Goal: Information Seeking & Learning: Learn about a topic

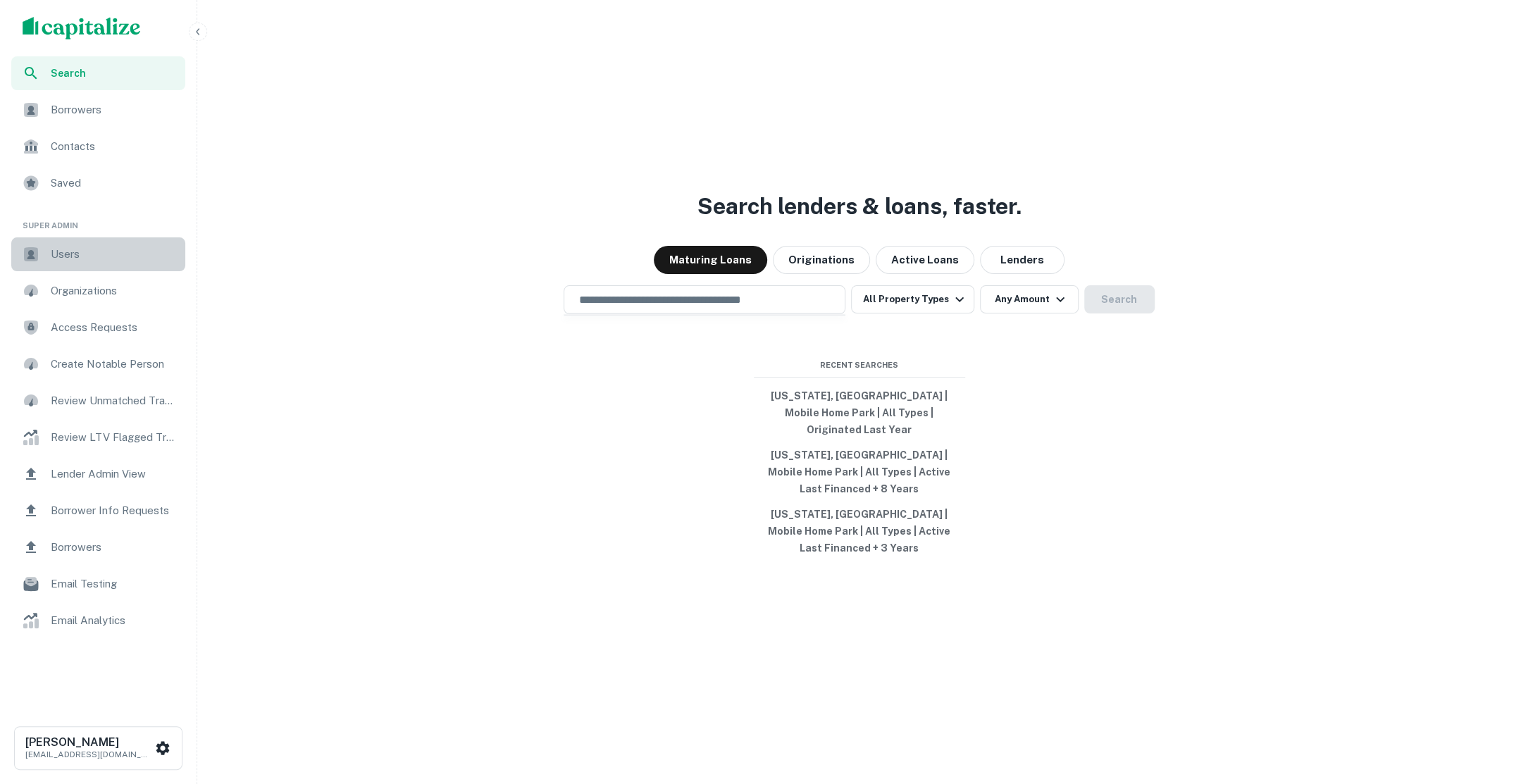
click at [82, 249] on span "Users" at bounding box center [114, 254] width 126 height 17
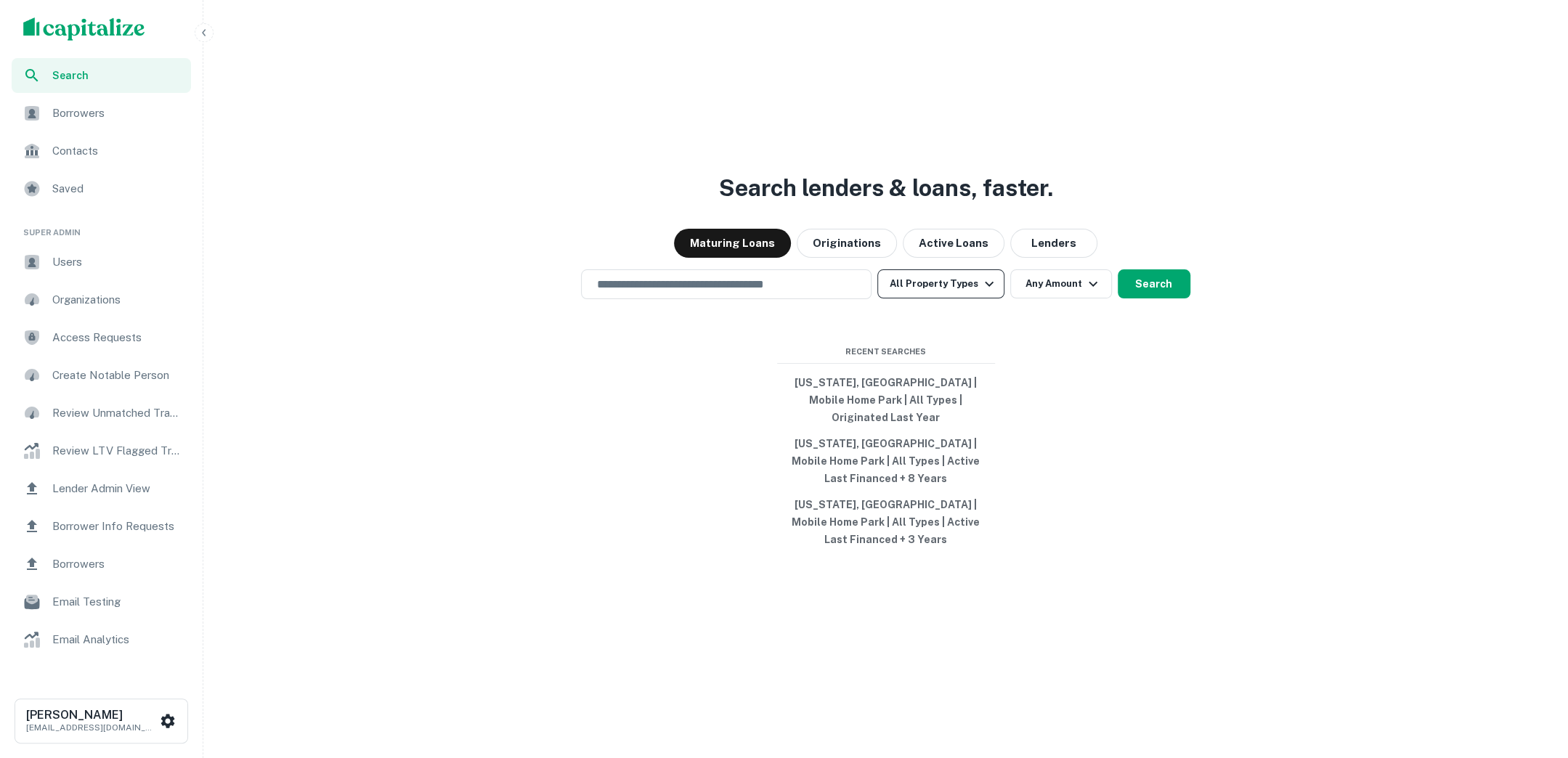
click at [992, 293] on icon "button" at bounding box center [989, 284] width 18 height 18
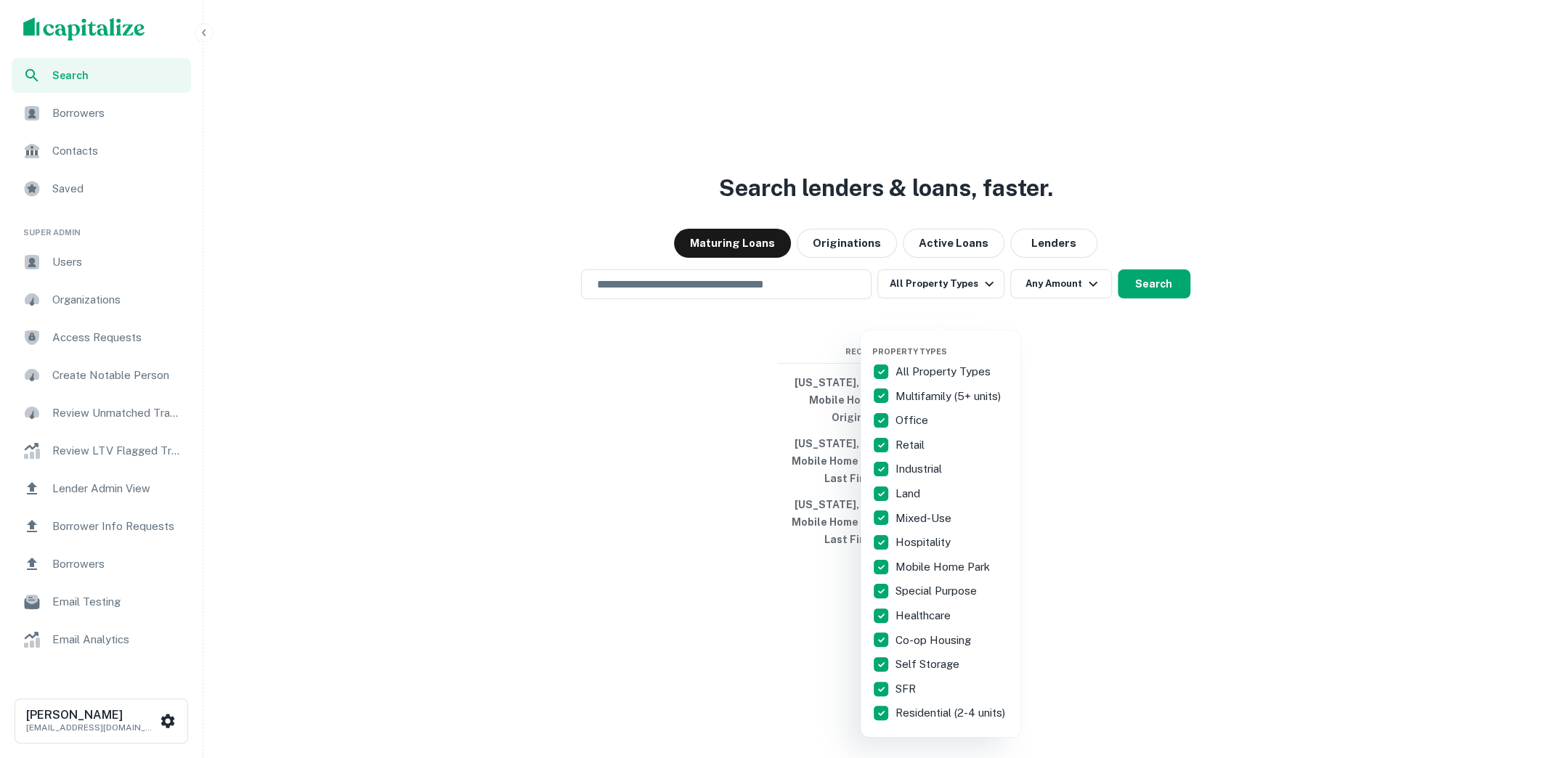
click at [1090, 321] on div at bounding box center [784, 379] width 1568 height 758
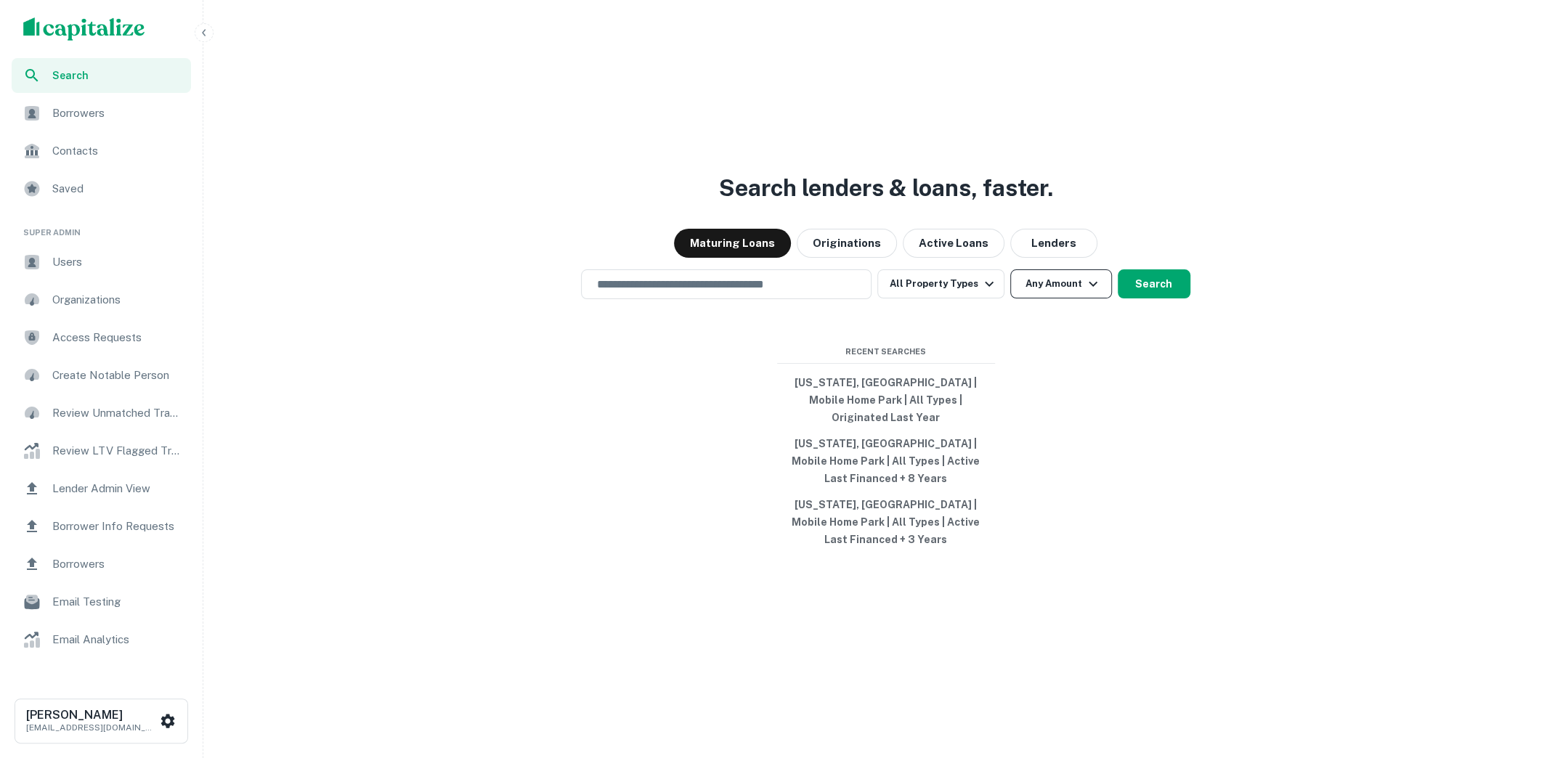
click at [1085, 293] on icon "button" at bounding box center [1093, 284] width 18 height 18
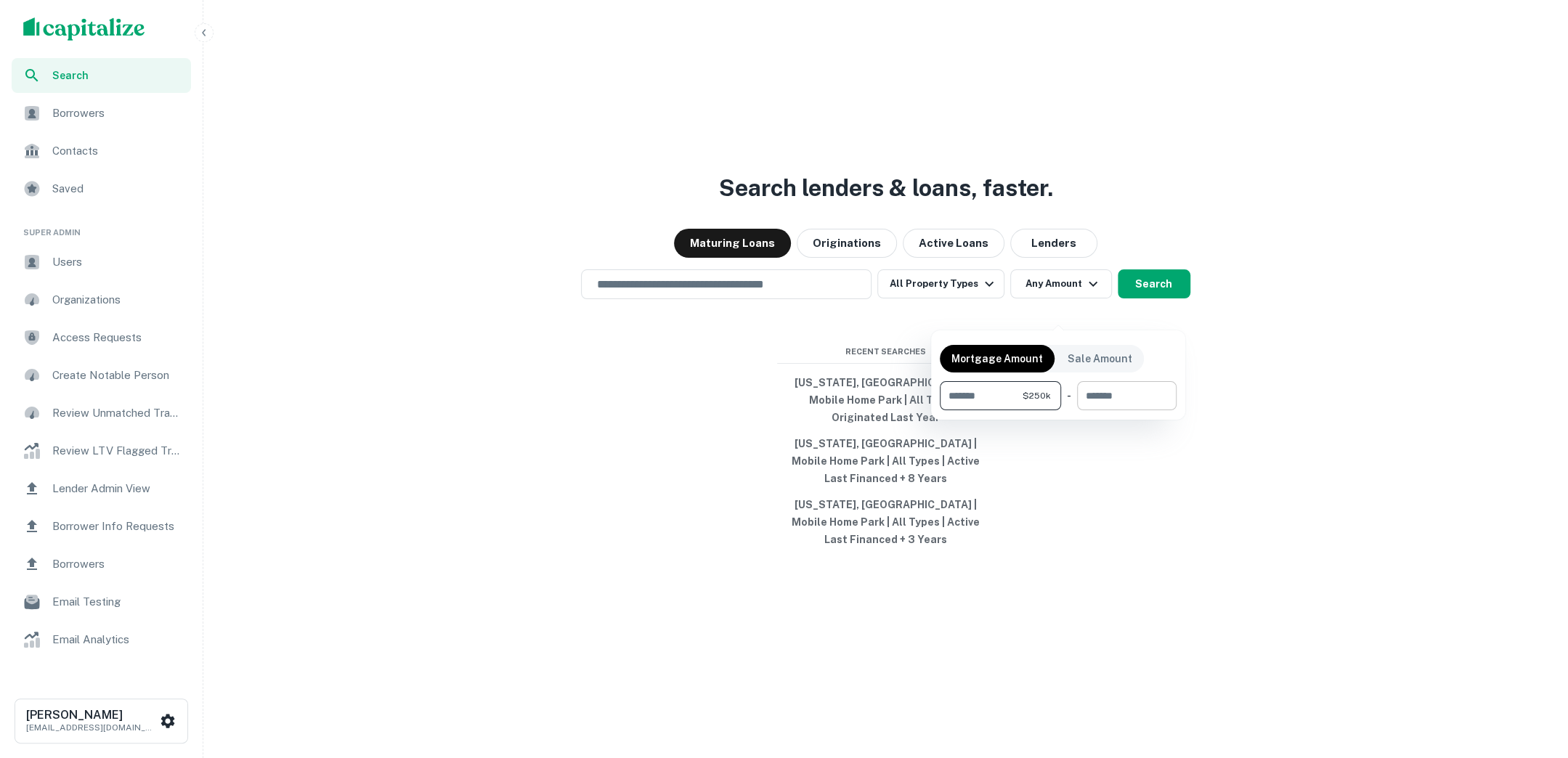
type input "******"
click at [1105, 400] on input "number" at bounding box center [1121, 396] width 89 height 29
click at [745, 368] on div at bounding box center [784, 379] width 1568 height 758
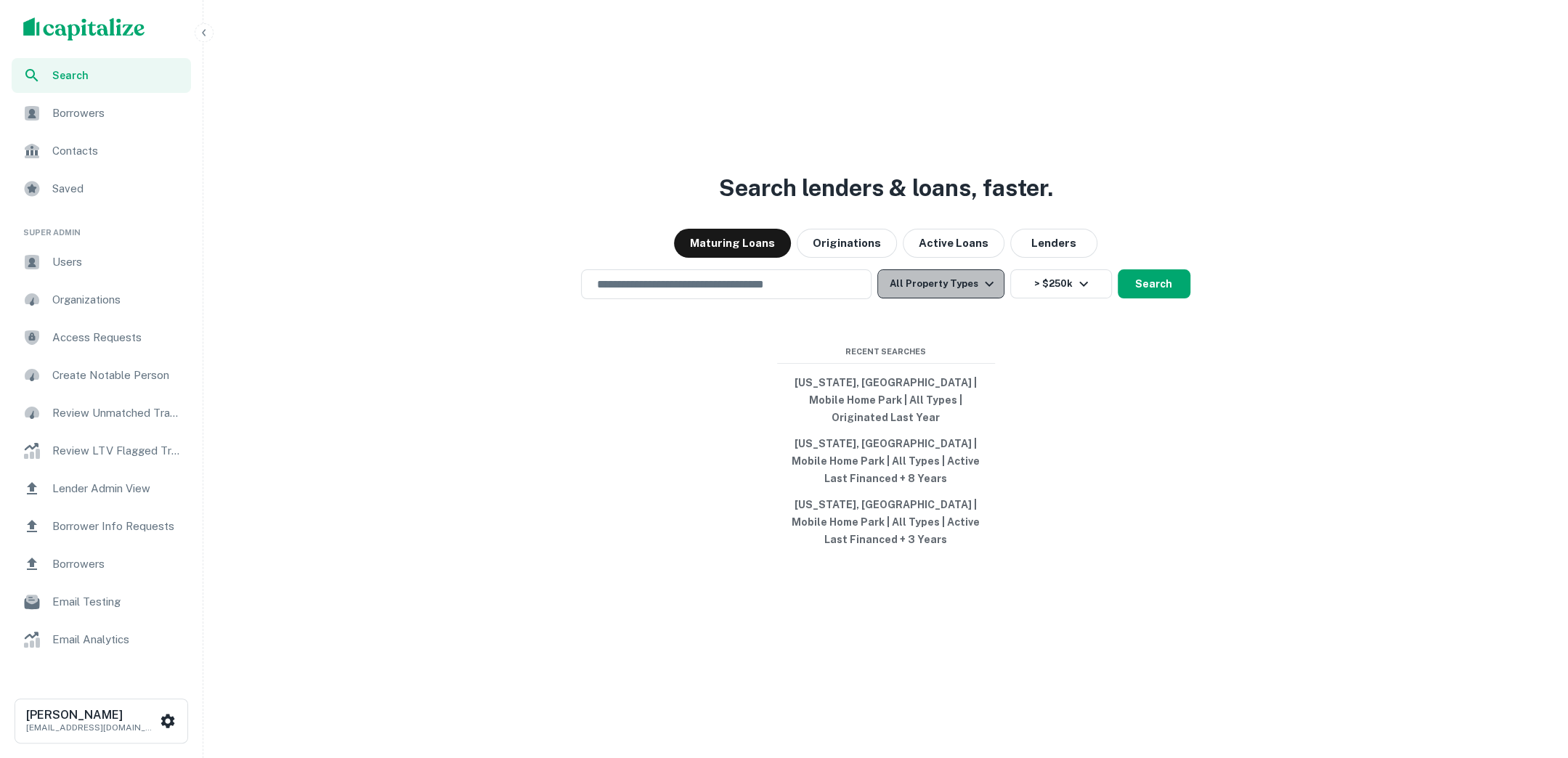
click at [970, 298] on button "All Property Types" at bounding box center [940, 284] width 126 height 29
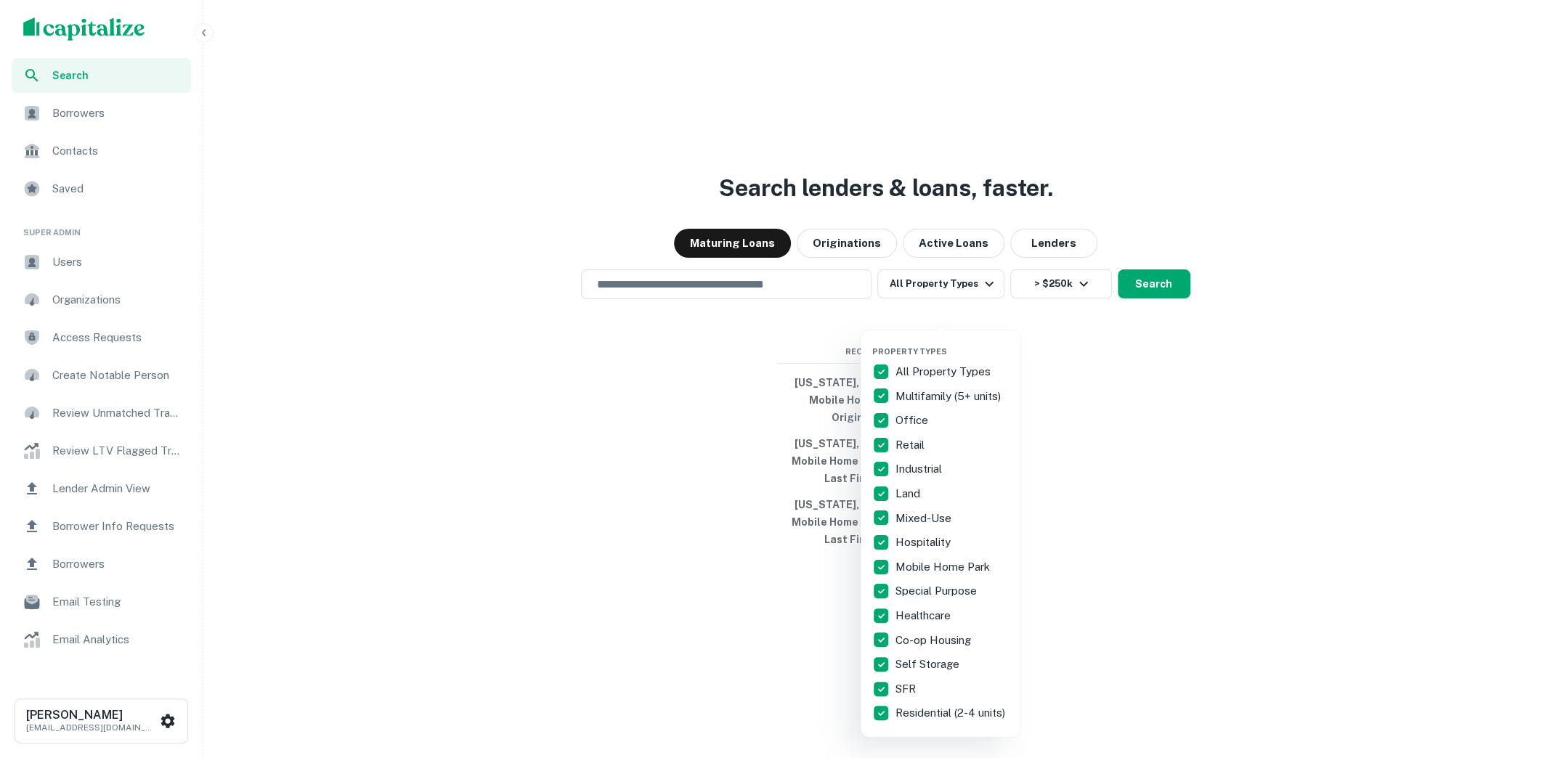
click at [691, 311] on div at bounding box center [784, 379] width 1568 height 758
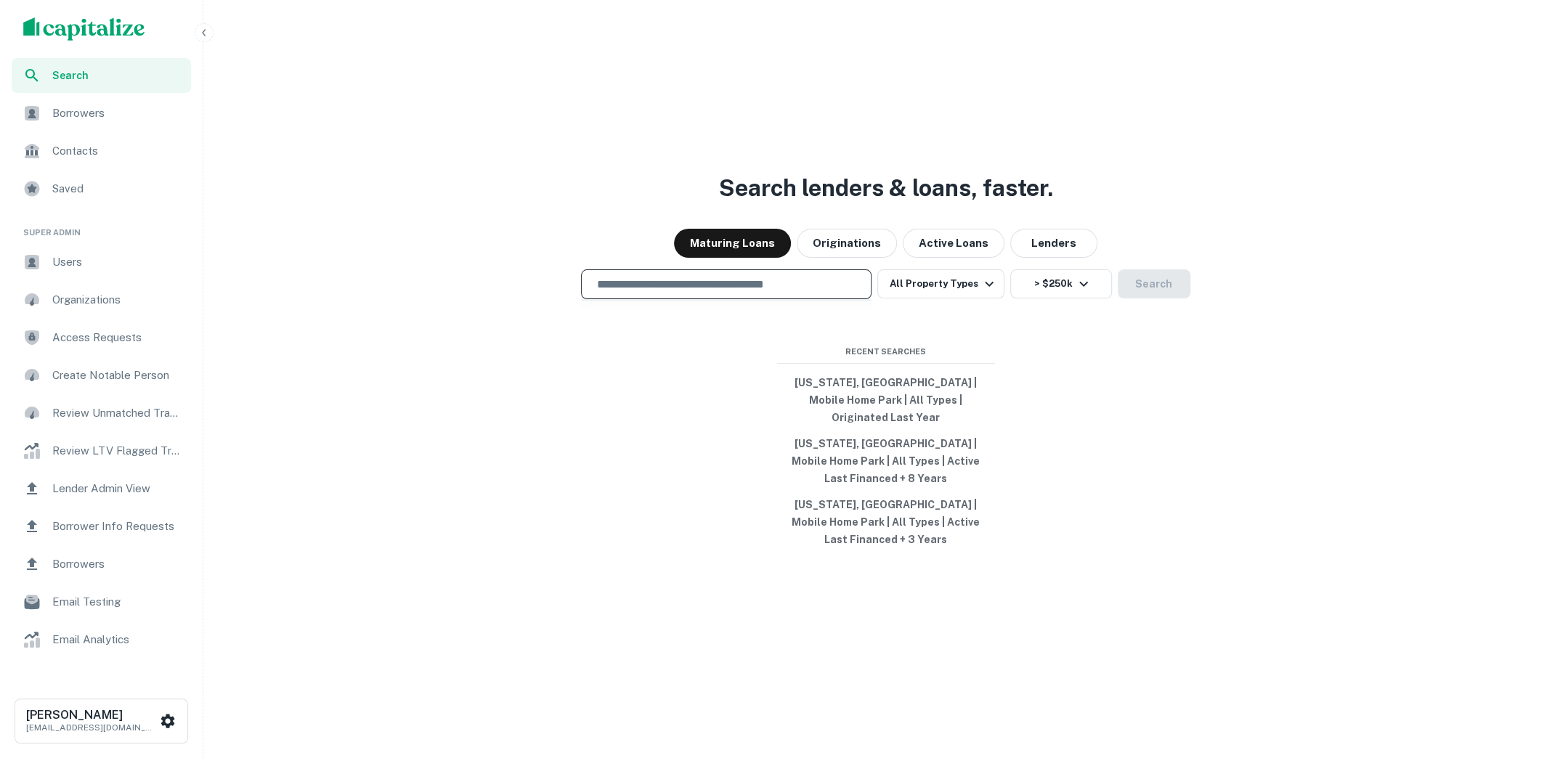
click at [669, 293] on input "text" at bounding box center [726, 285] width 277 height 17
click at [1060, 382] on div "Search lenders & loans, faster. Maturing Loans Originations Active Loans Lender…" at bounding box center [885, 414] width 1353 height 758
click at [995, 298] on button "All Property Types" at bounding box center [940, 284] width 126 height 29
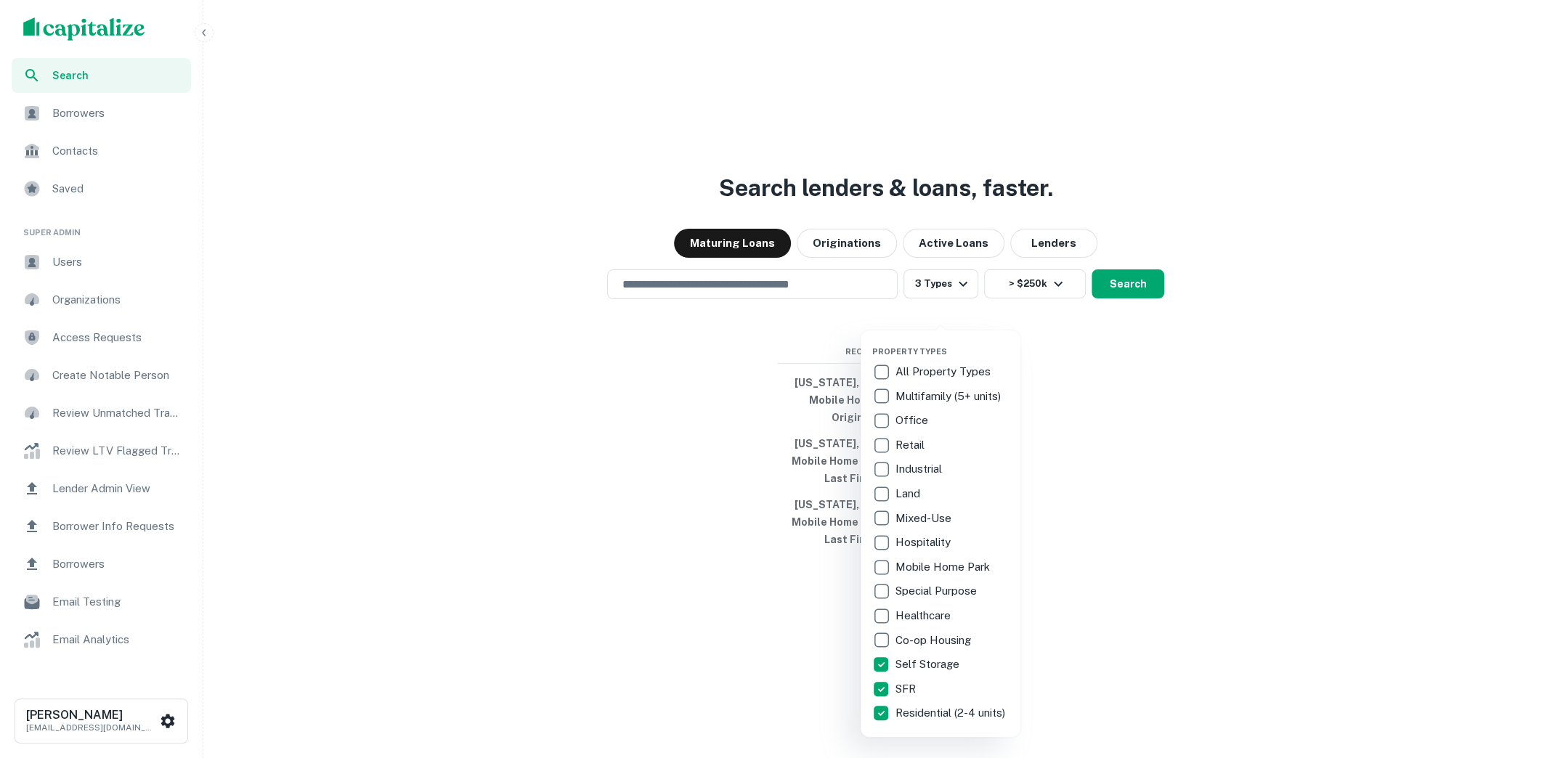
click at [1136, 306] on div at bounding box center [784, 379] width 1568 height 758
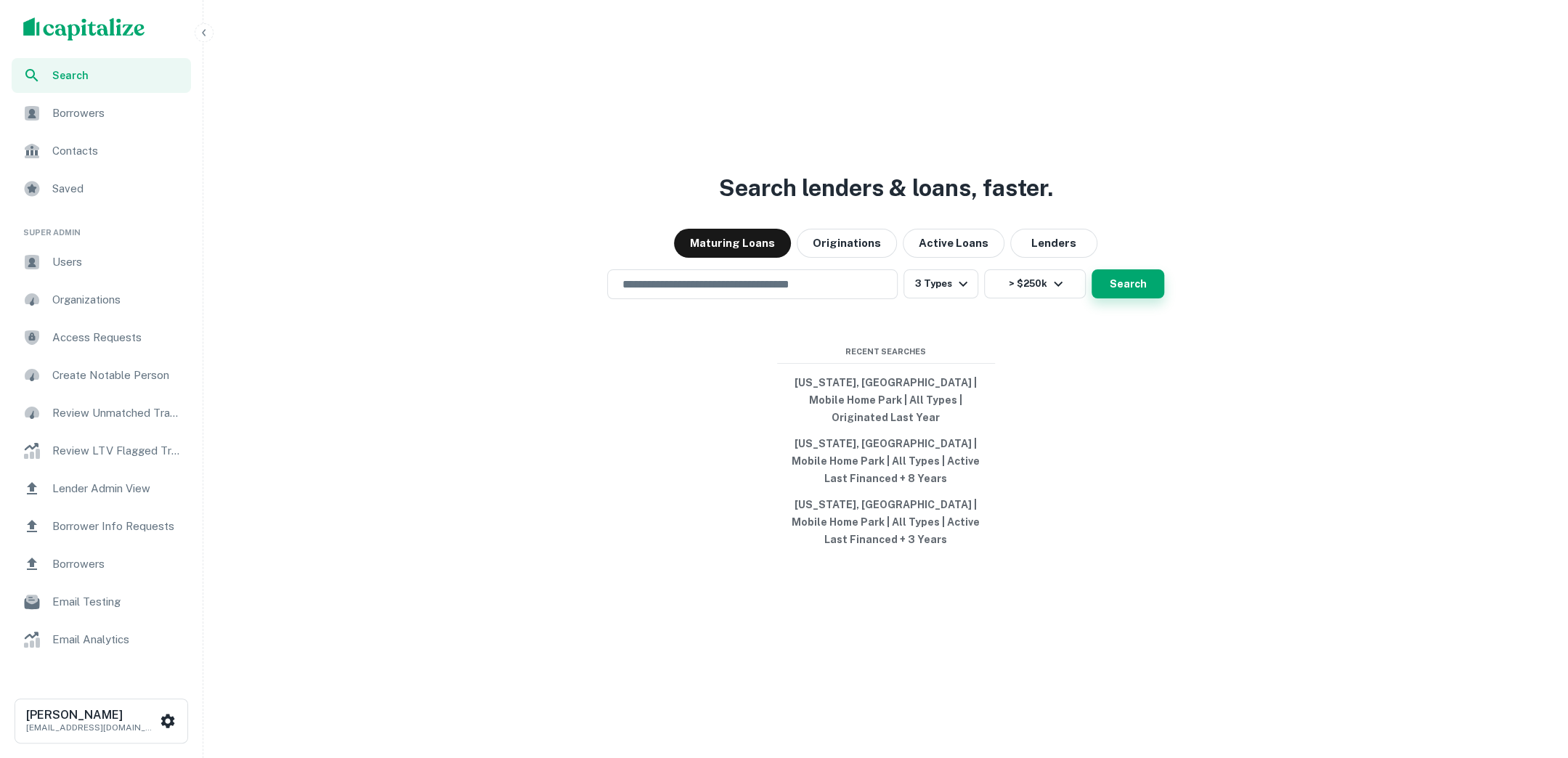
click at [1120, 298] on button "Search" at bounding box center [1127, 284] width 73 height 29
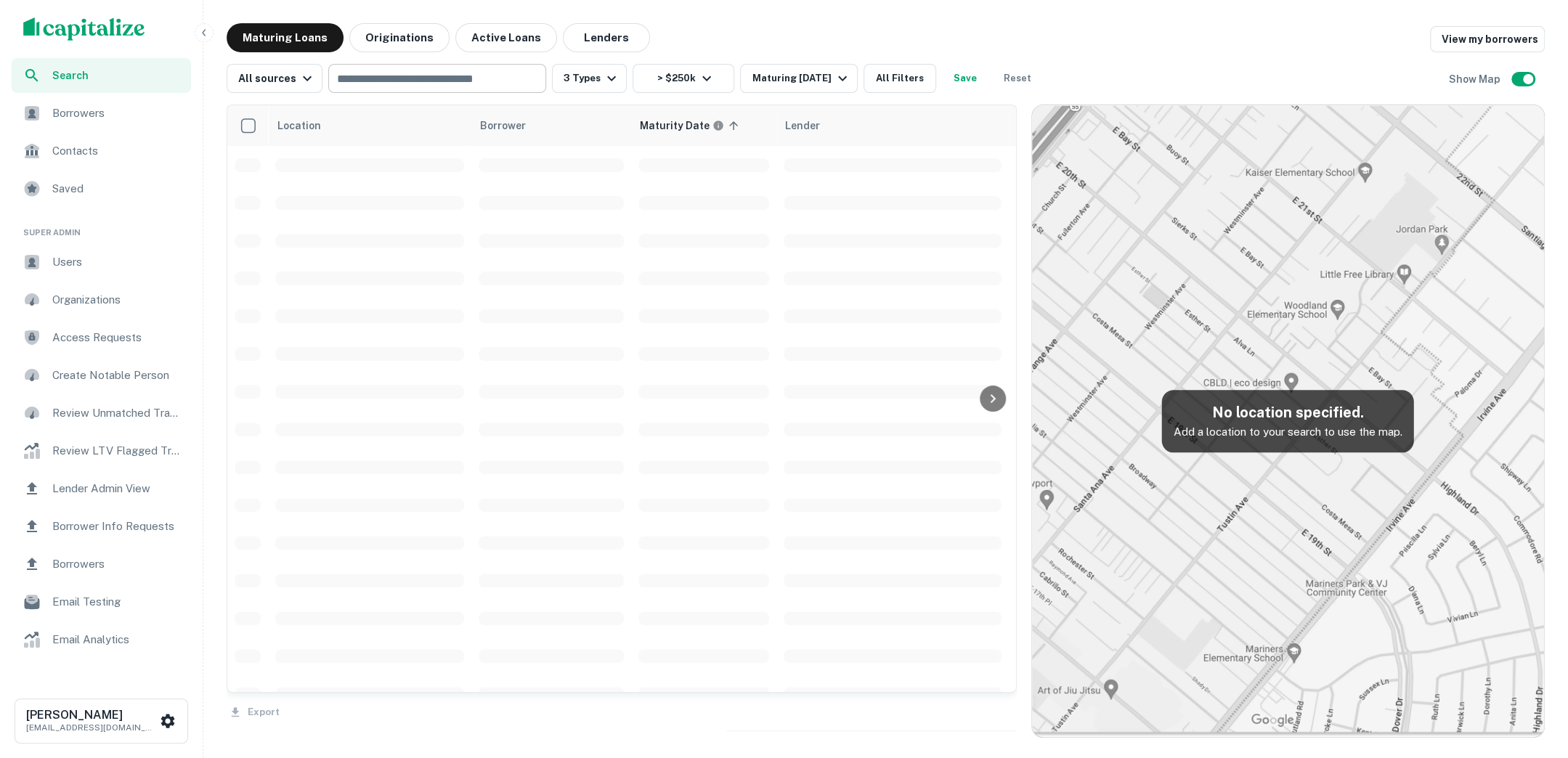
click at [487, 72] on input "text" at bounding box center [436, 78] width 207 height 20
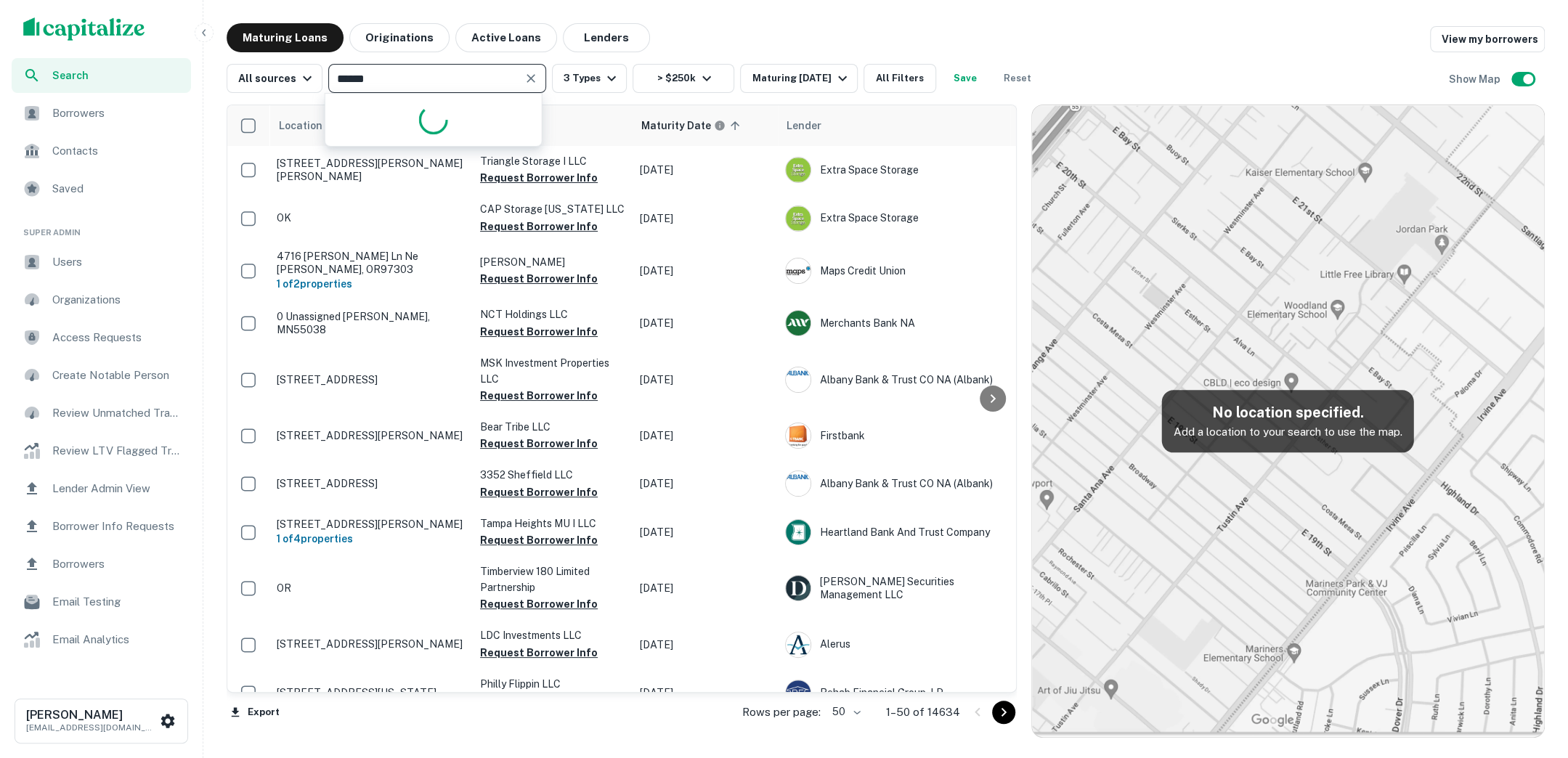
type input "*******"
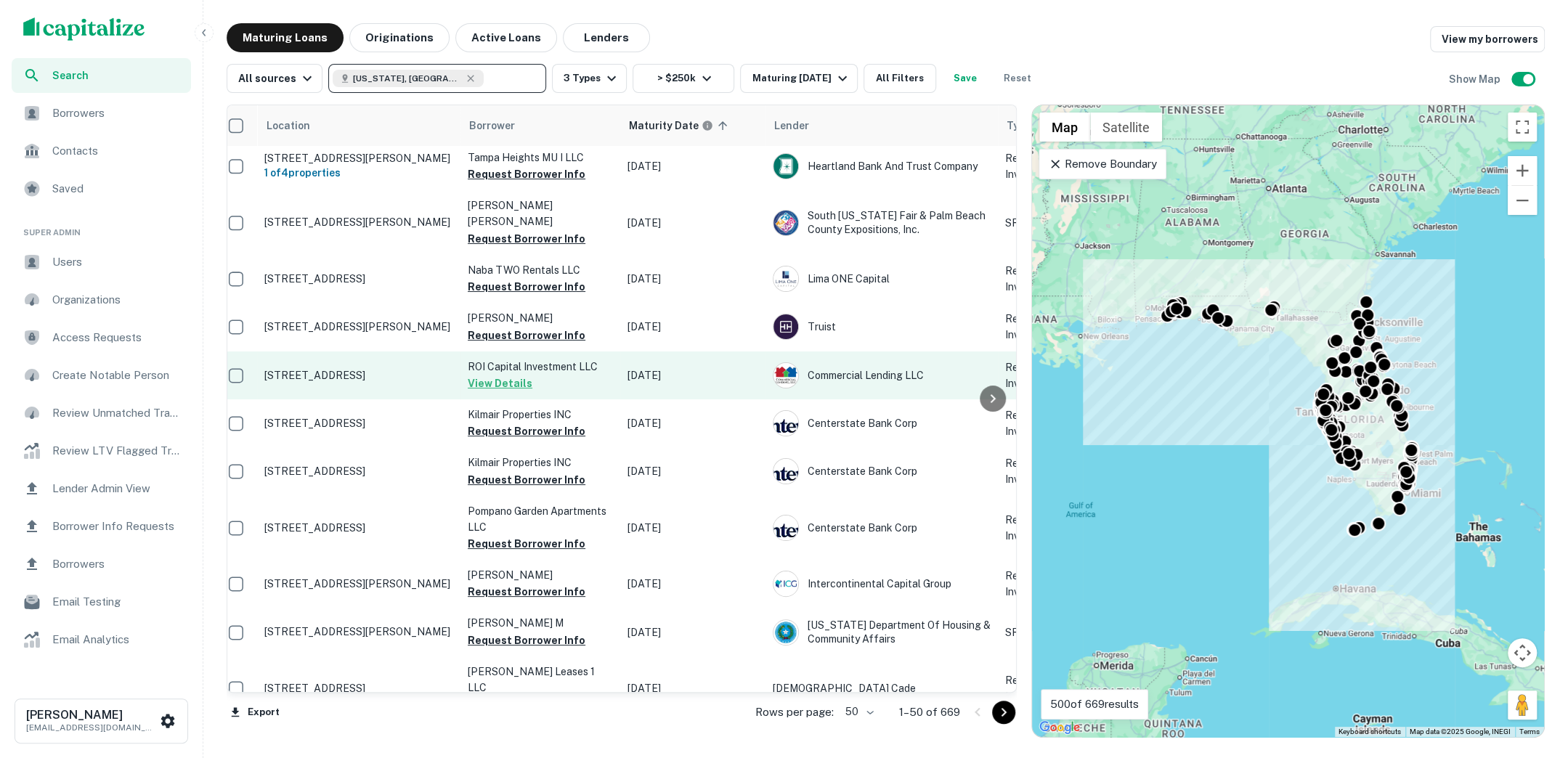
scroll to position [3, 9]
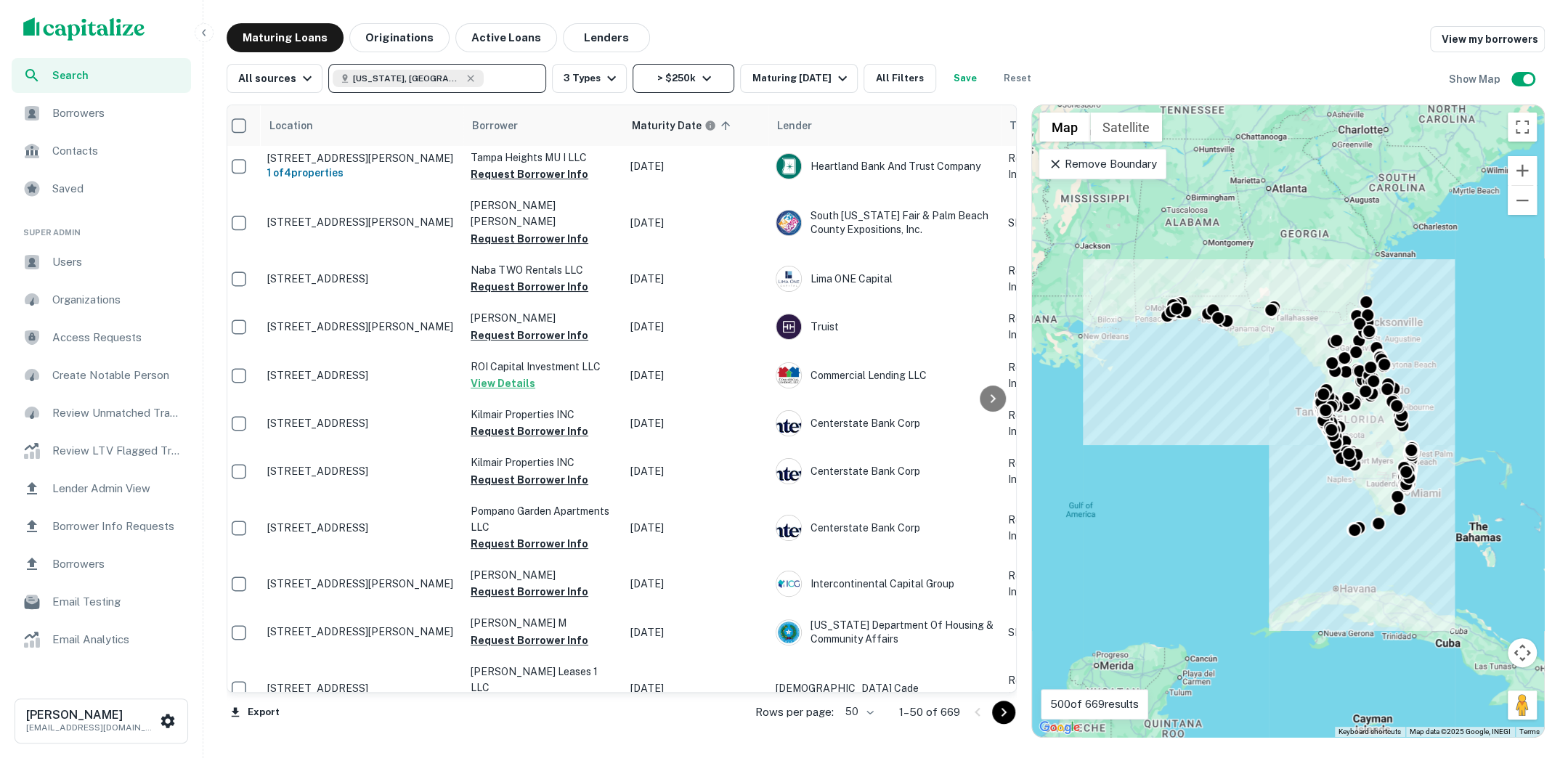
click at [706, 79] on icon "button" at bounding box center [706, 78] width 18 height 18
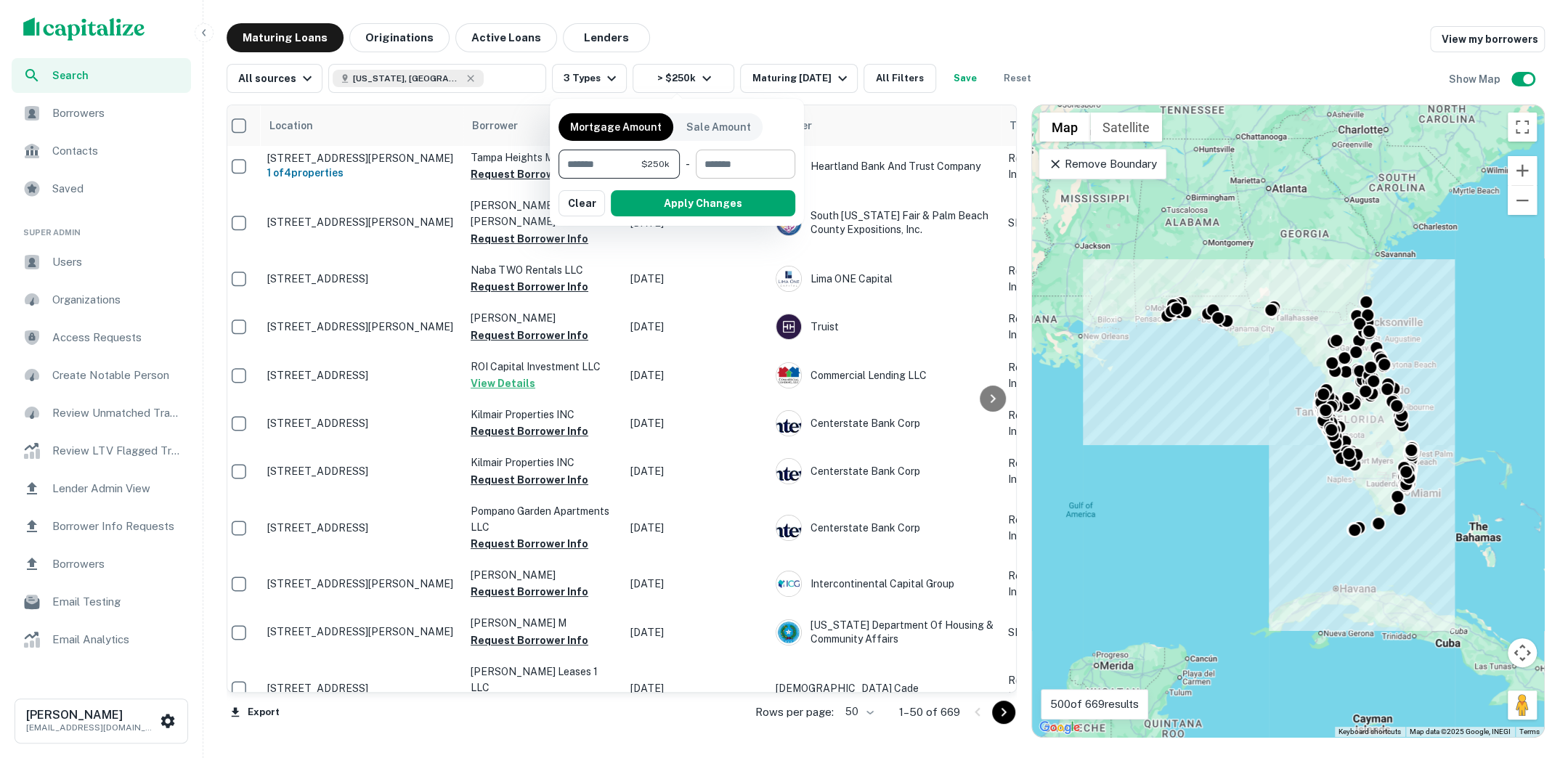
click at [729, 159] on input "number" at bounding box center [740, 164] width 89 height 29
type input "********"
click at [736, 198] on button "Apply Changes" at bounding box center [702, 203] width 185 height 26
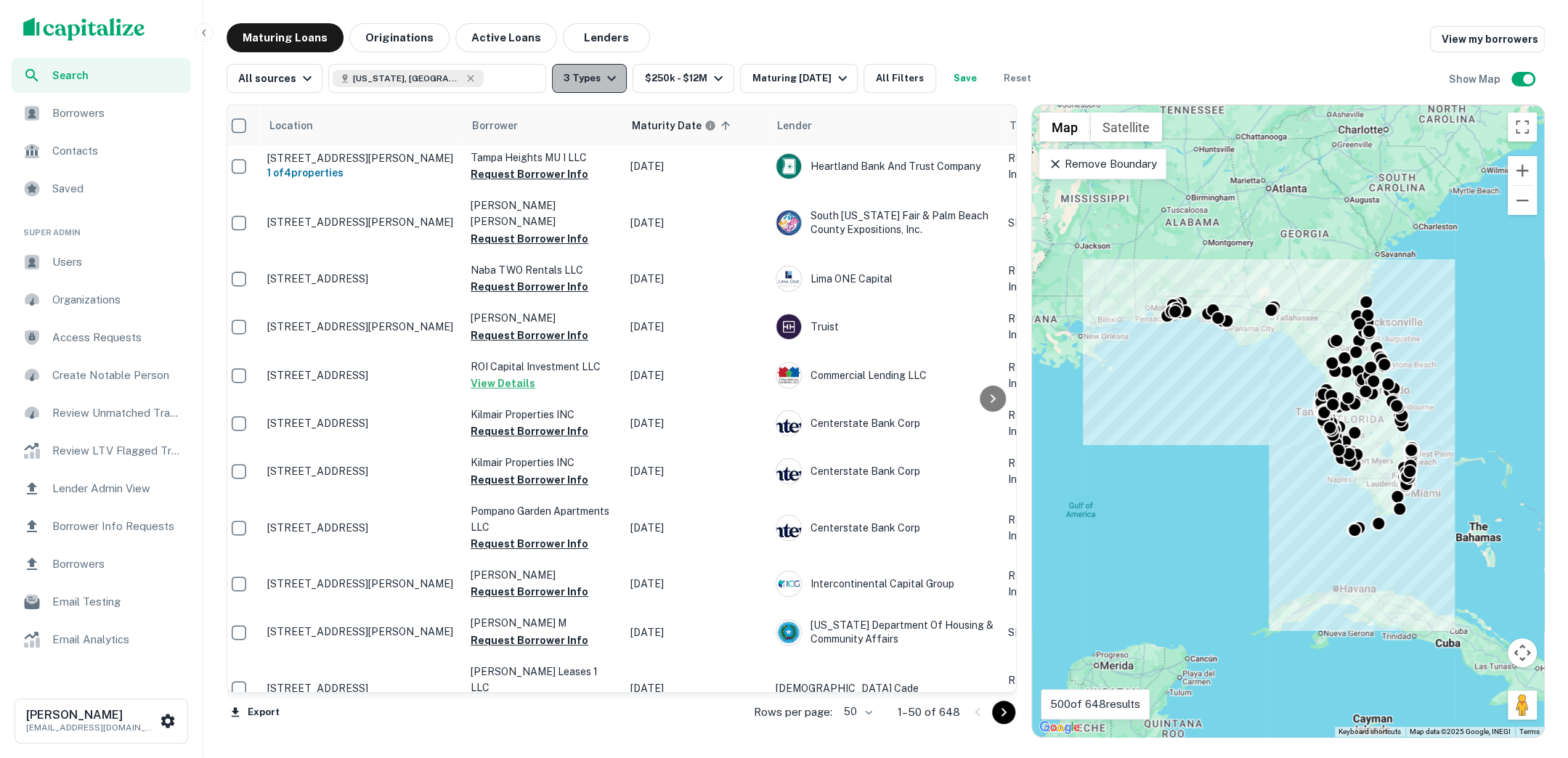
click at [603, 87] on icon "button" at bounding box center [611, 78] width 18 height 18
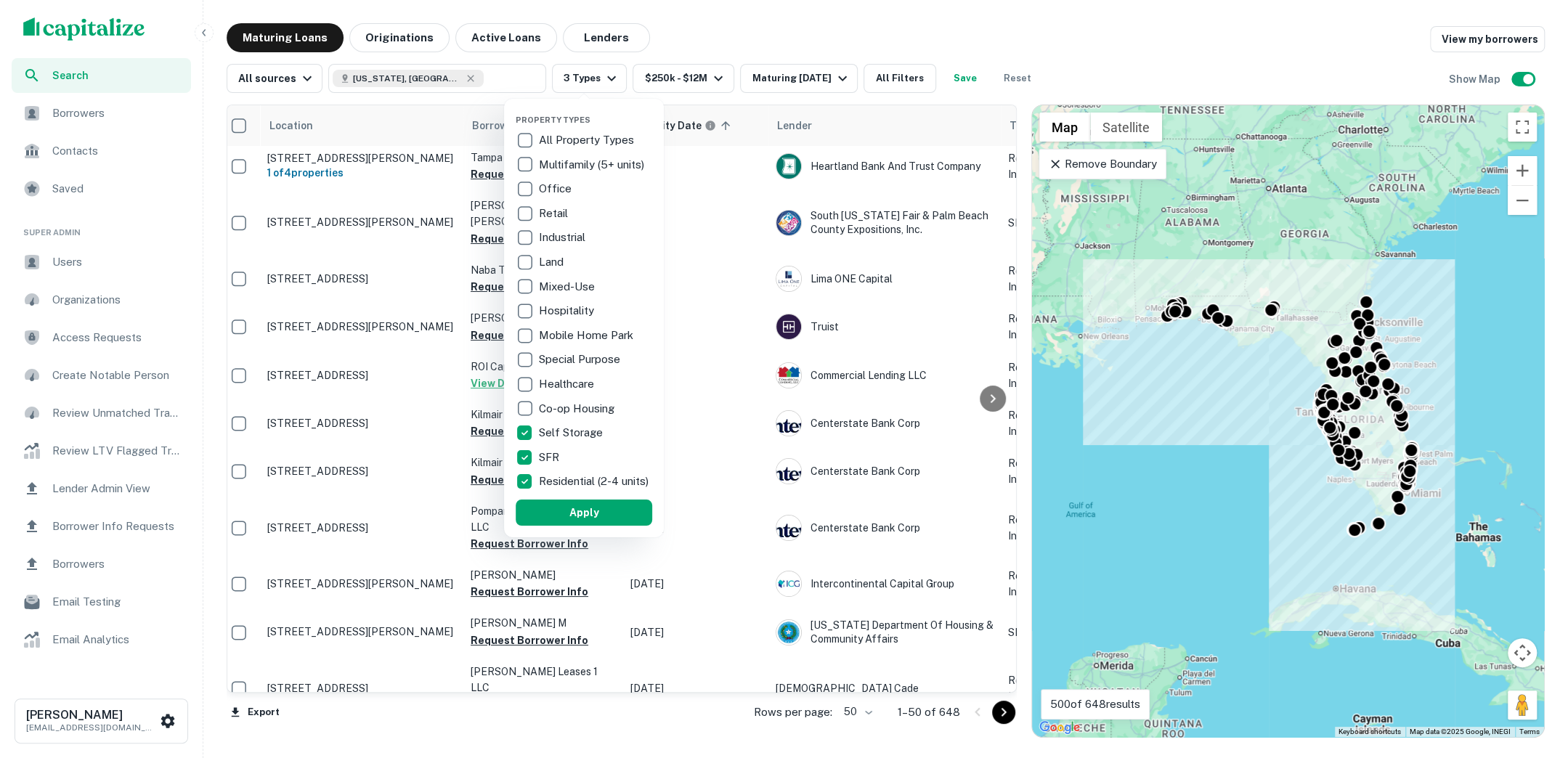
click at [731, 42] on div at bounding box center [784, 379] width 1568 height 758
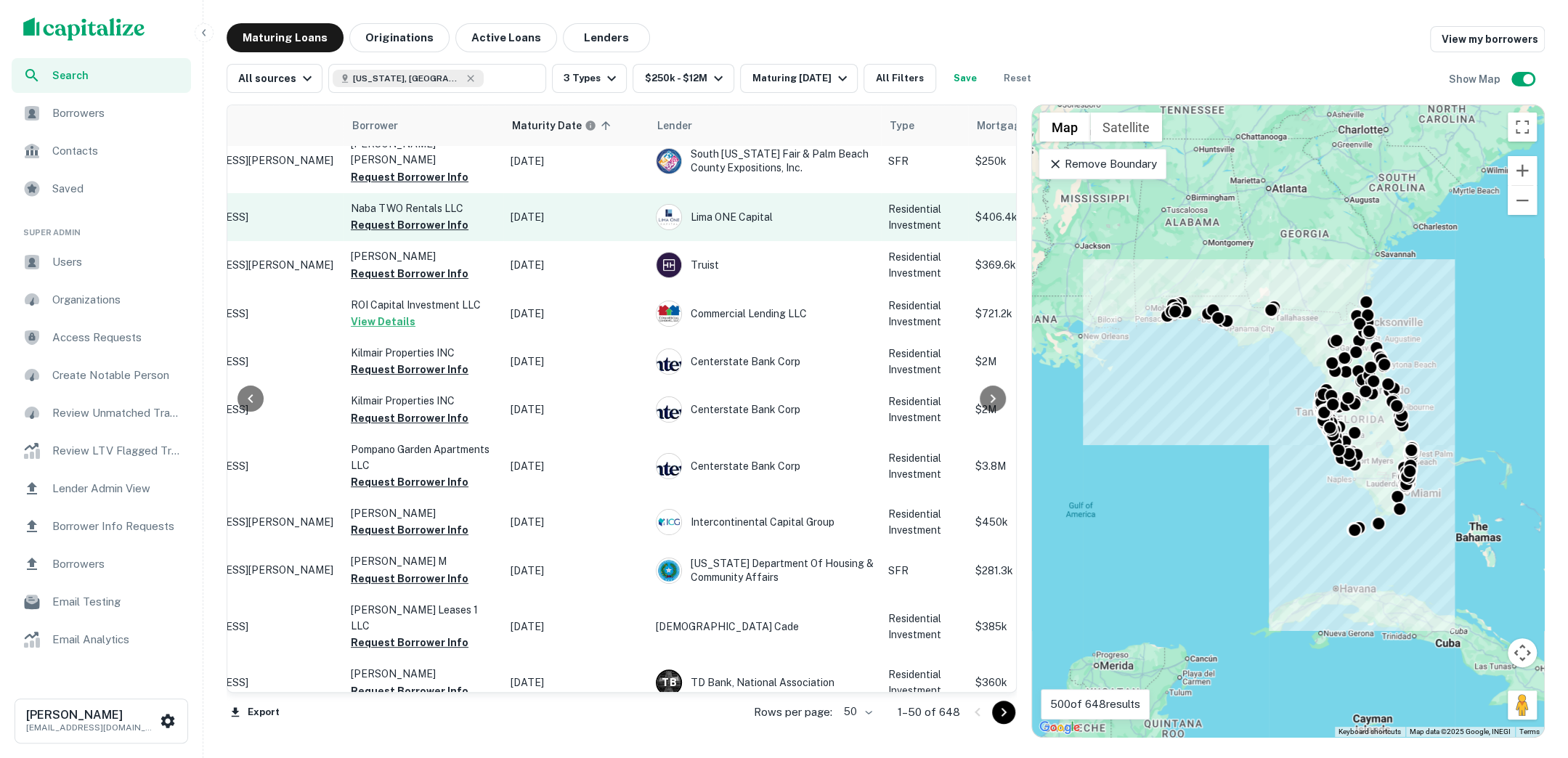
scroll to position [65, 0]
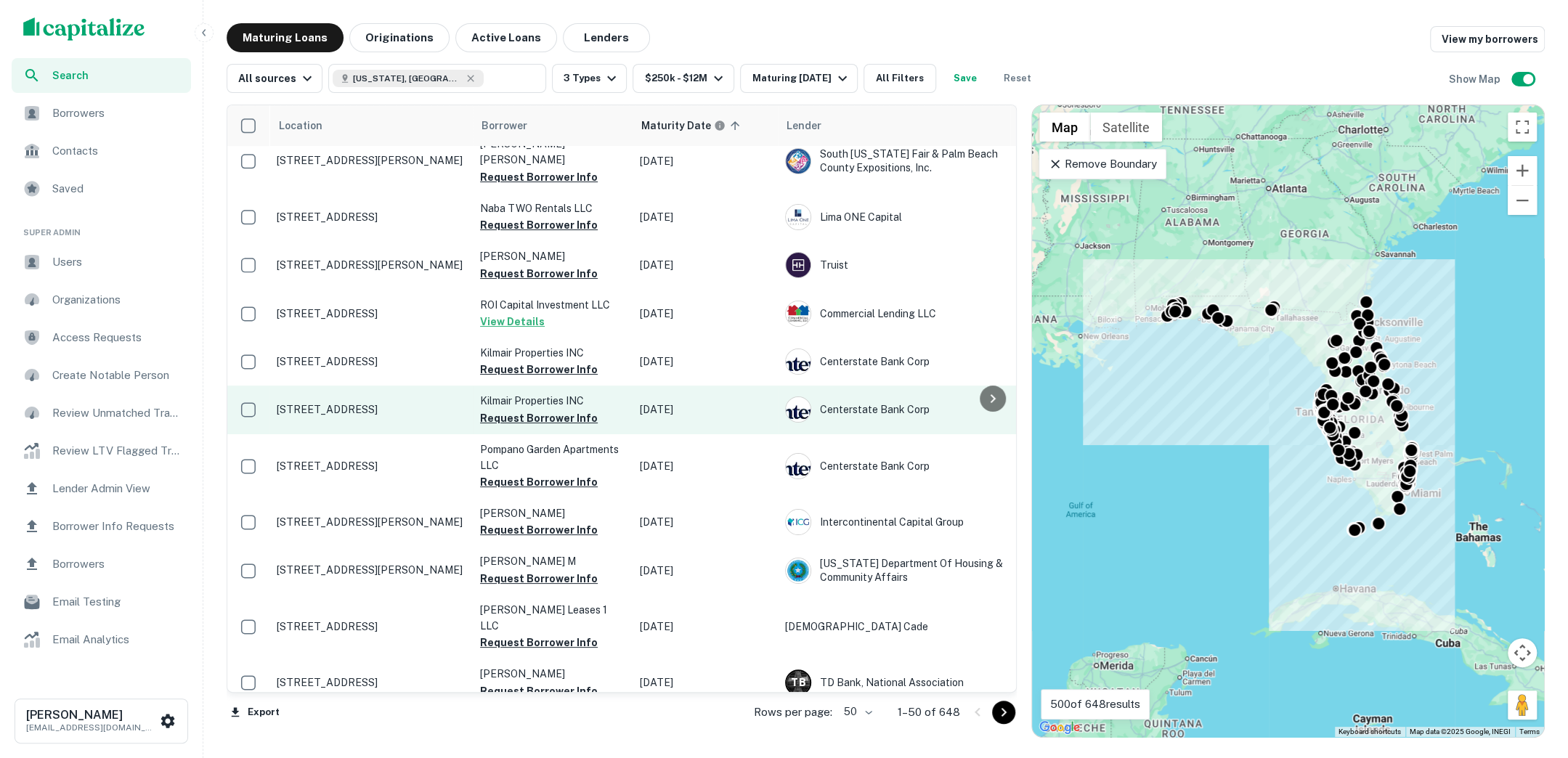
click at [349, 403] on p "360 Ne 30th St Pompano Beach, FL33064" at bounding box center [371, 410] width 189 height 13
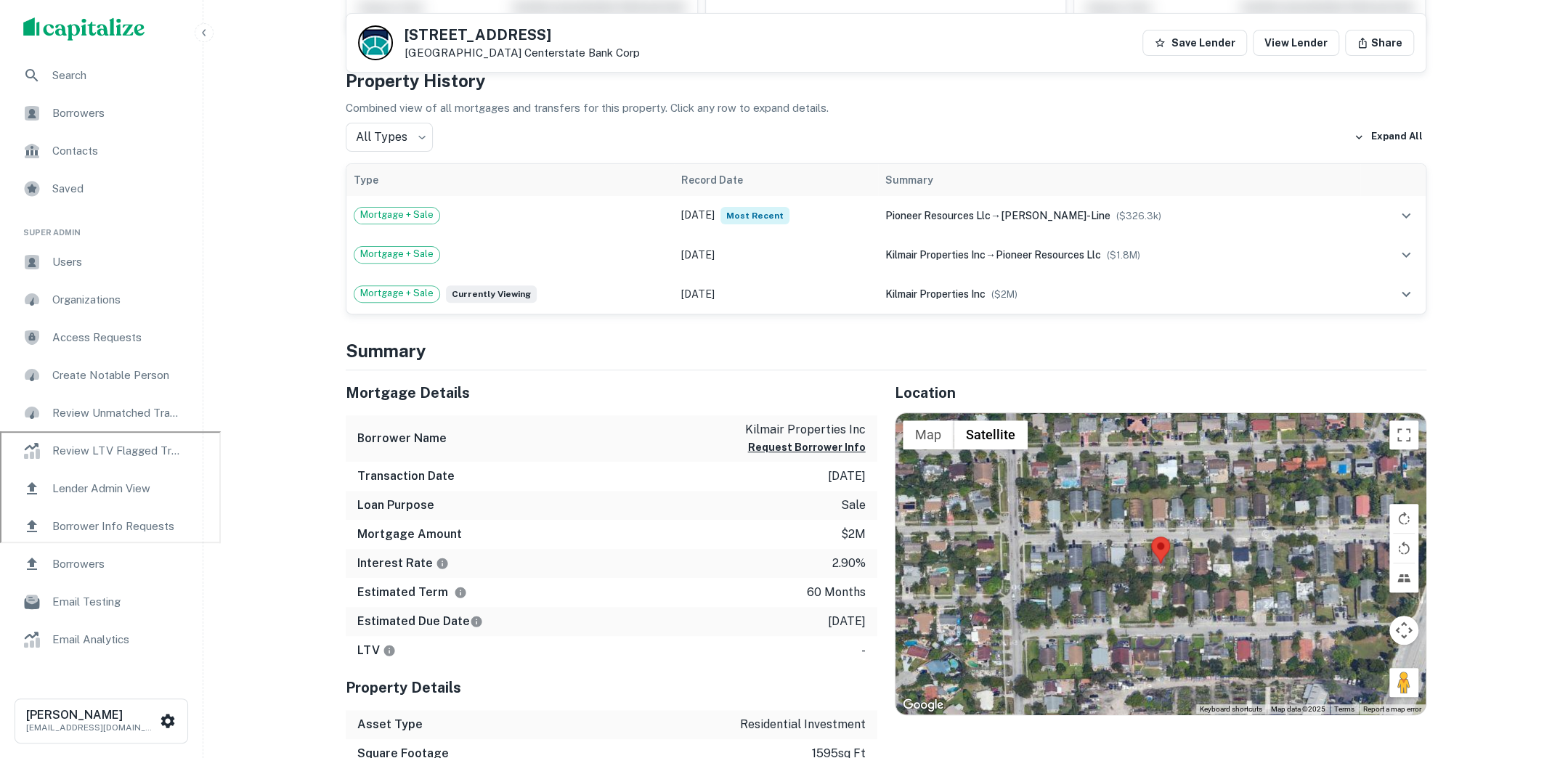
scroll to position [269, 0]
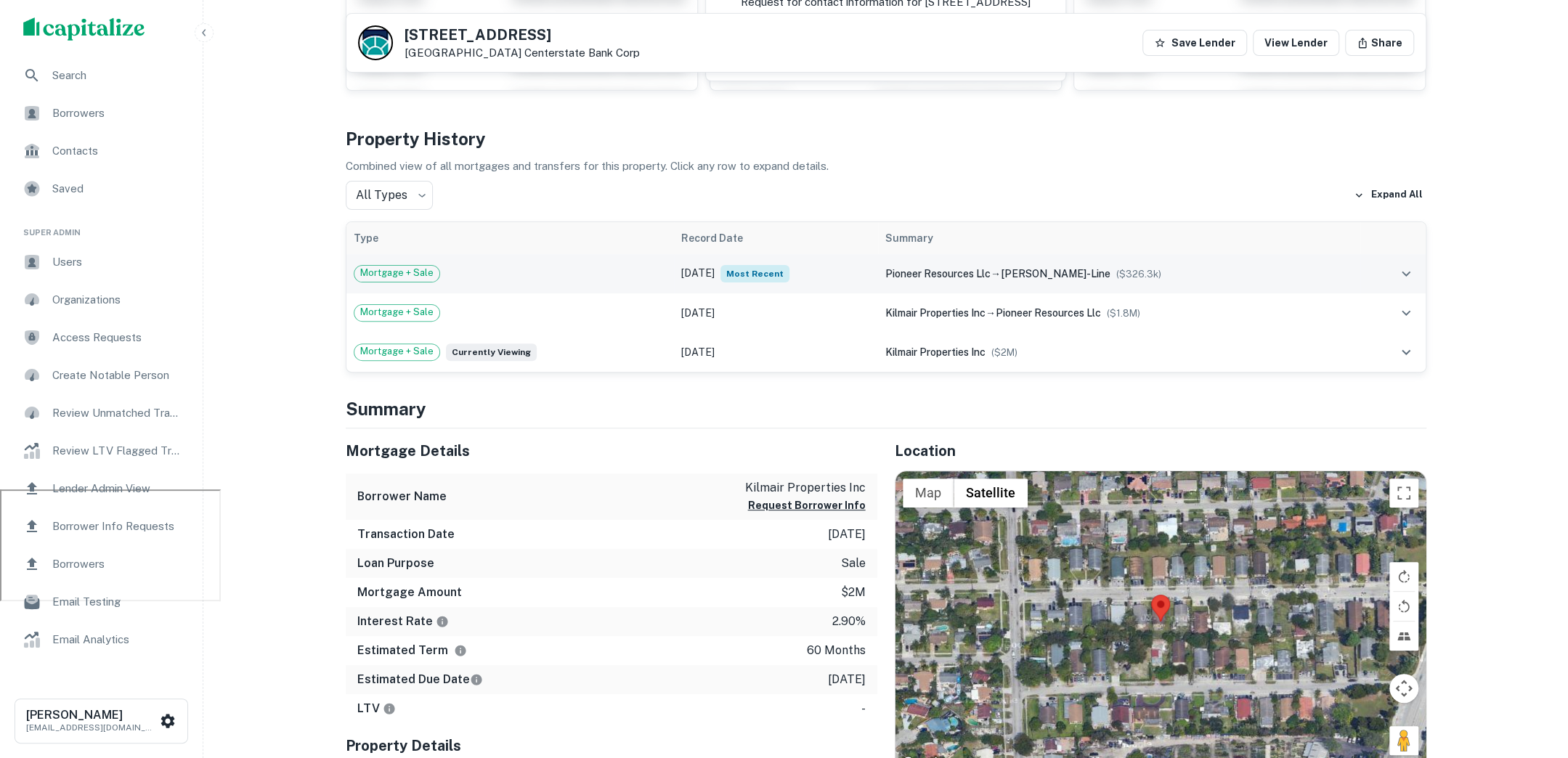
click at [584, 265] on div "Mortgage + Sale" at bounding box center [511, 273] width 314 height 18
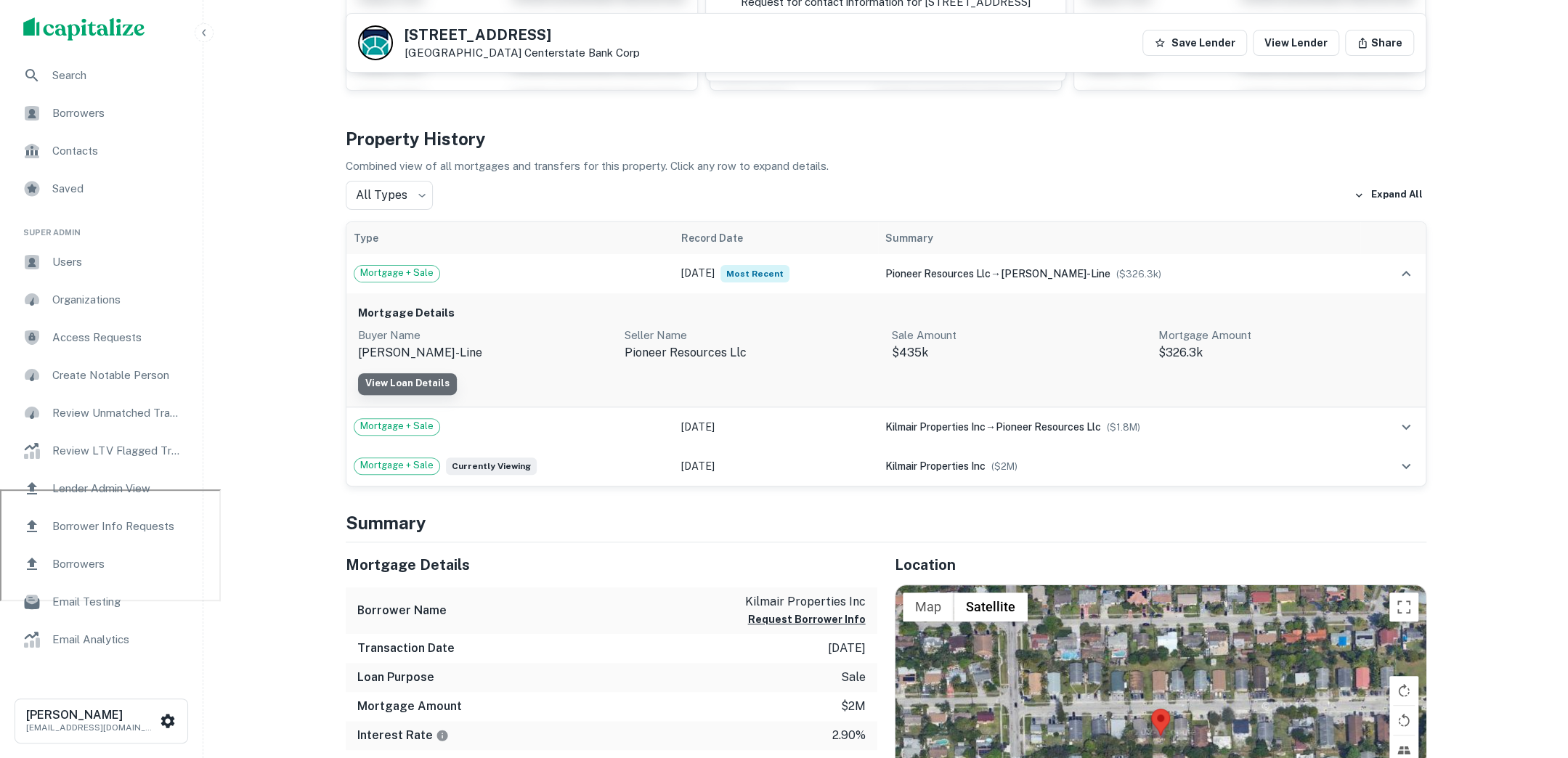
click at [405, 375] on link "View Loan Details" at bounding box center [407, 384] width 99 height 22
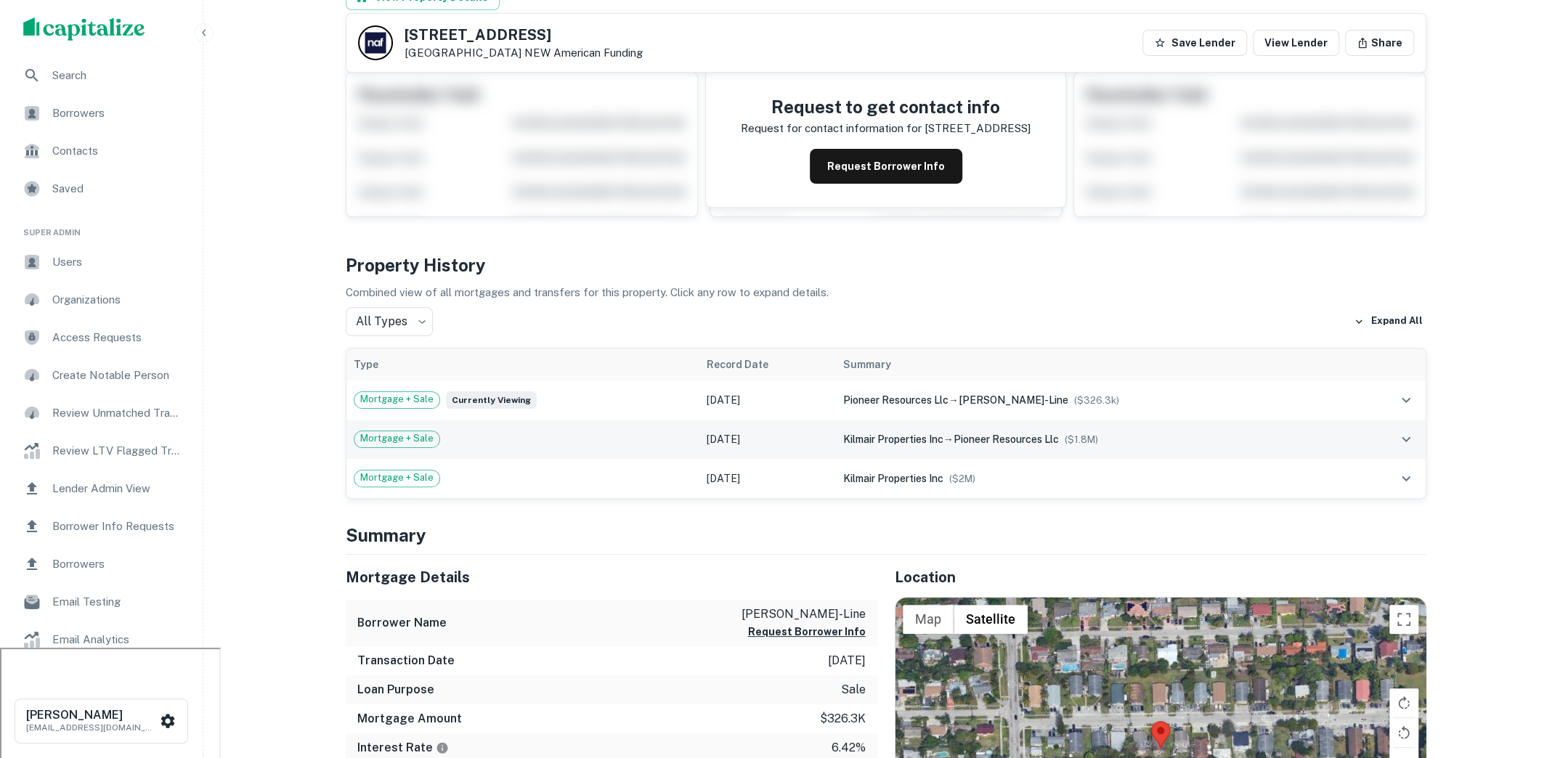
scroll to position [96, 0]
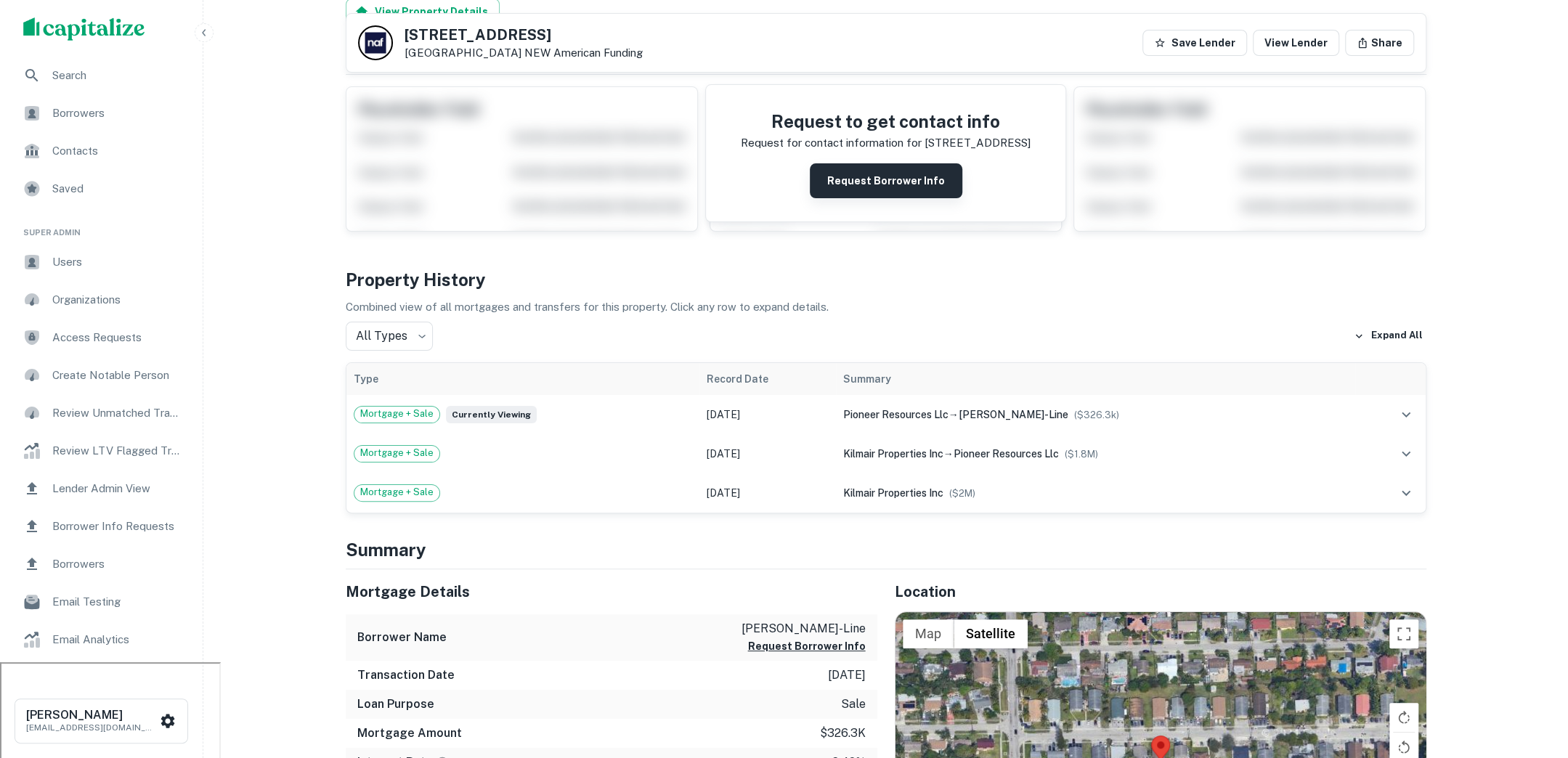
click at [876, 193] on button "Request Borrower Info" at bounding box center [886, 181] width 153 height 35
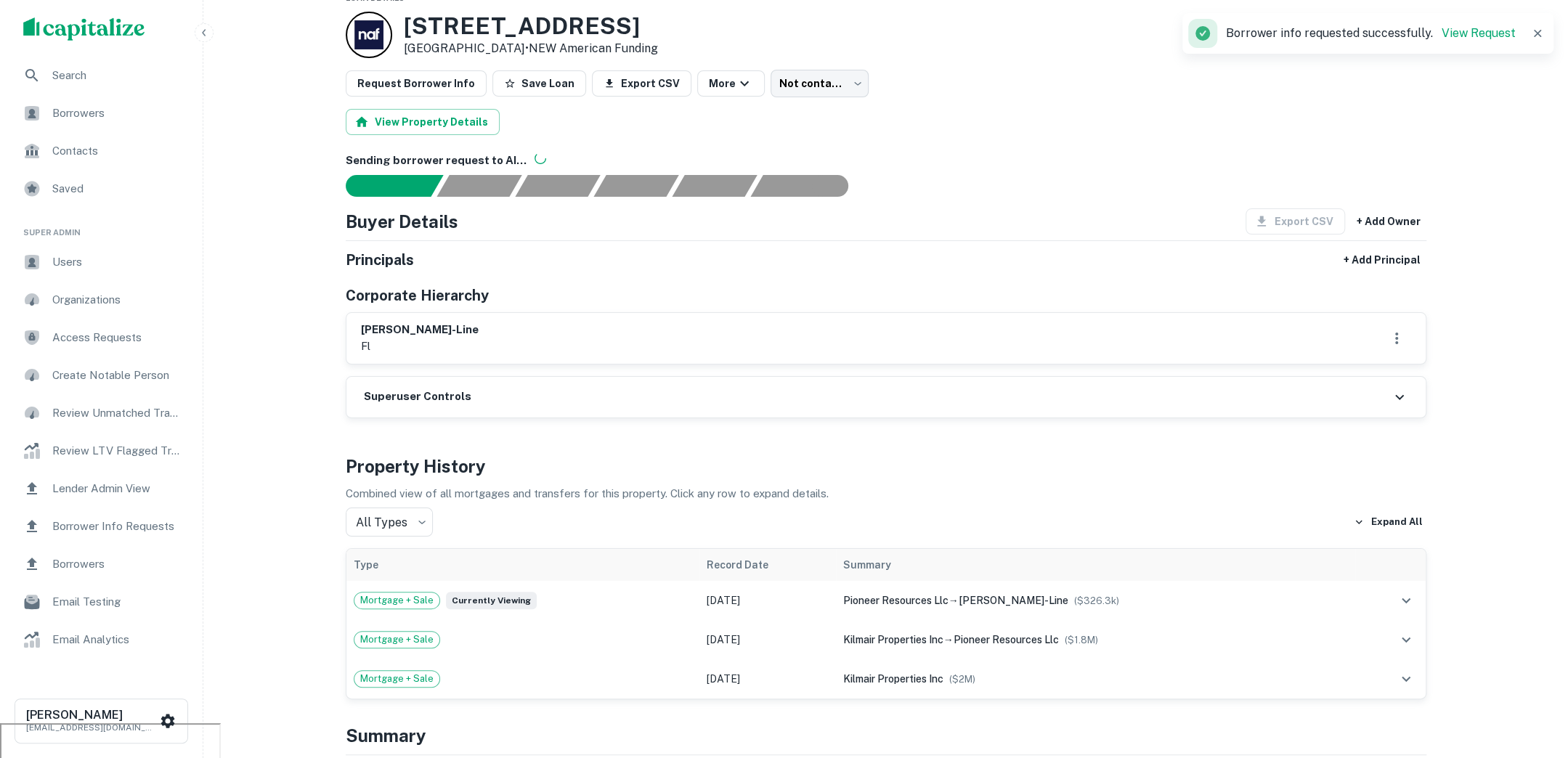
scroll to position [28, 0]
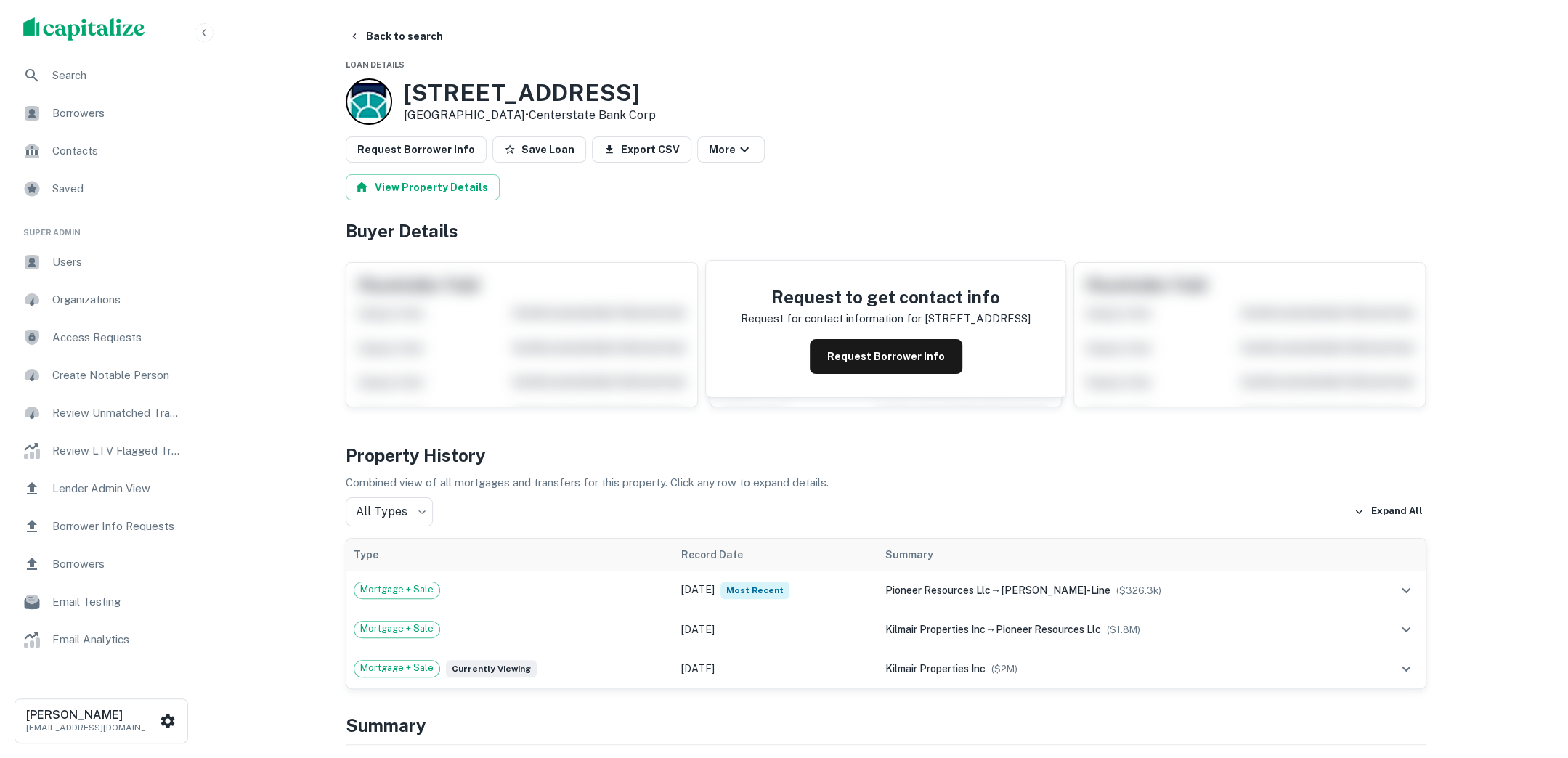
click at [407, 40] on button "Back to search" at bounding box center [396, 36] width 106 height 26
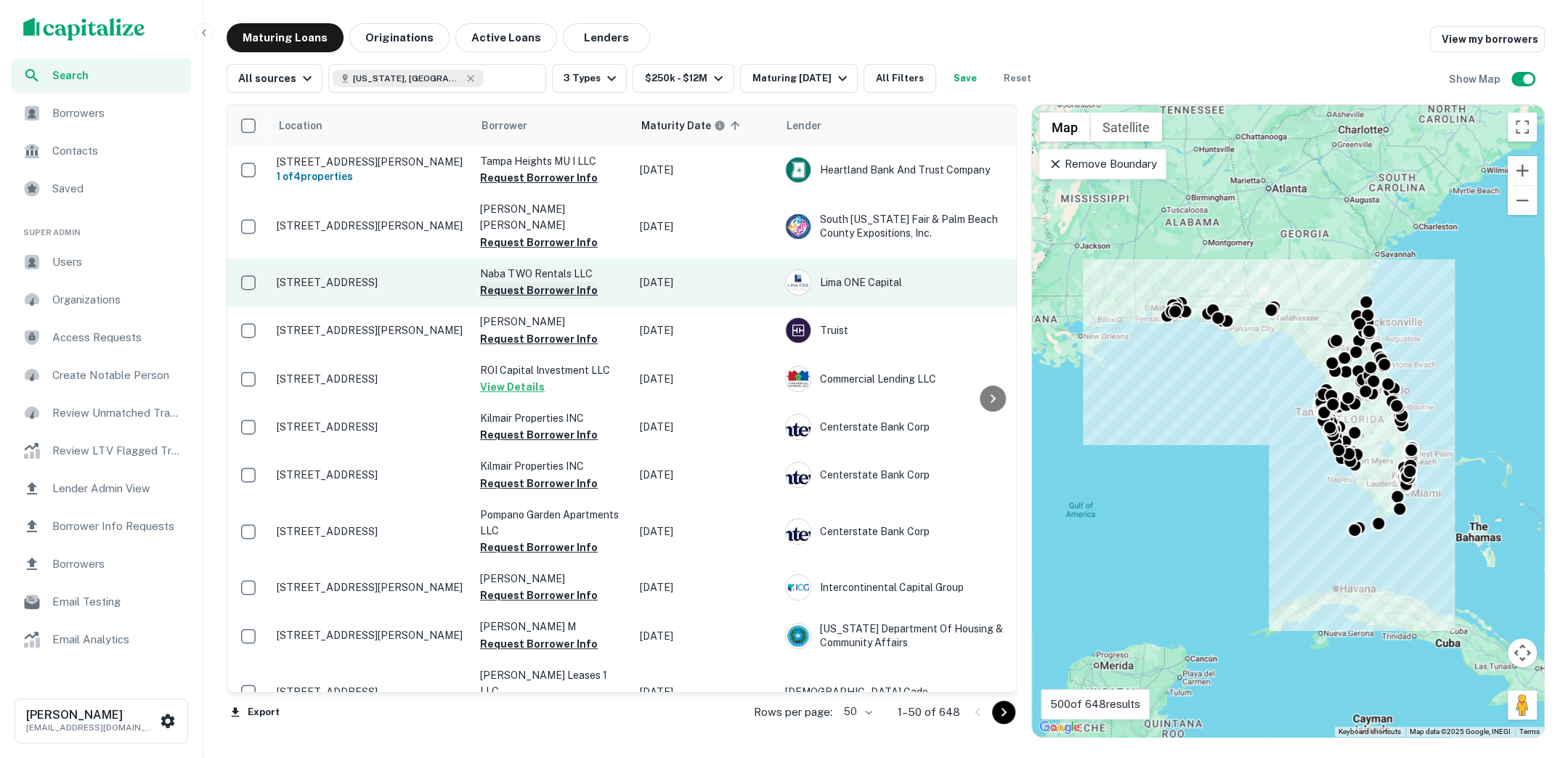
click at [560, 281] on button "Request Borrower Info" at bounding box center [539, 290] width 118 height 18
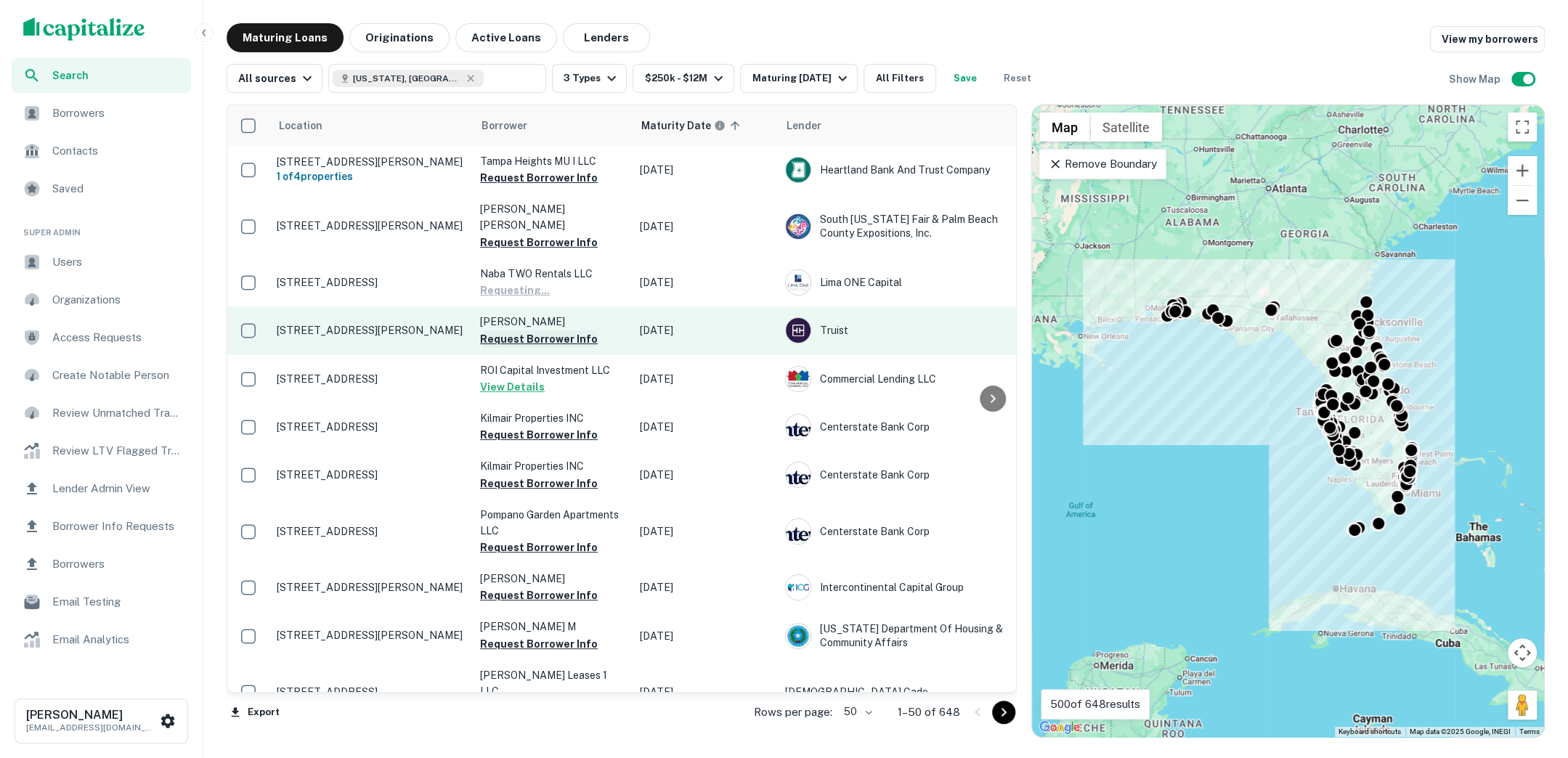
click at [554, 331] on button "Request Borrower Info" at bounding box center [539, 339] width 118 height 18
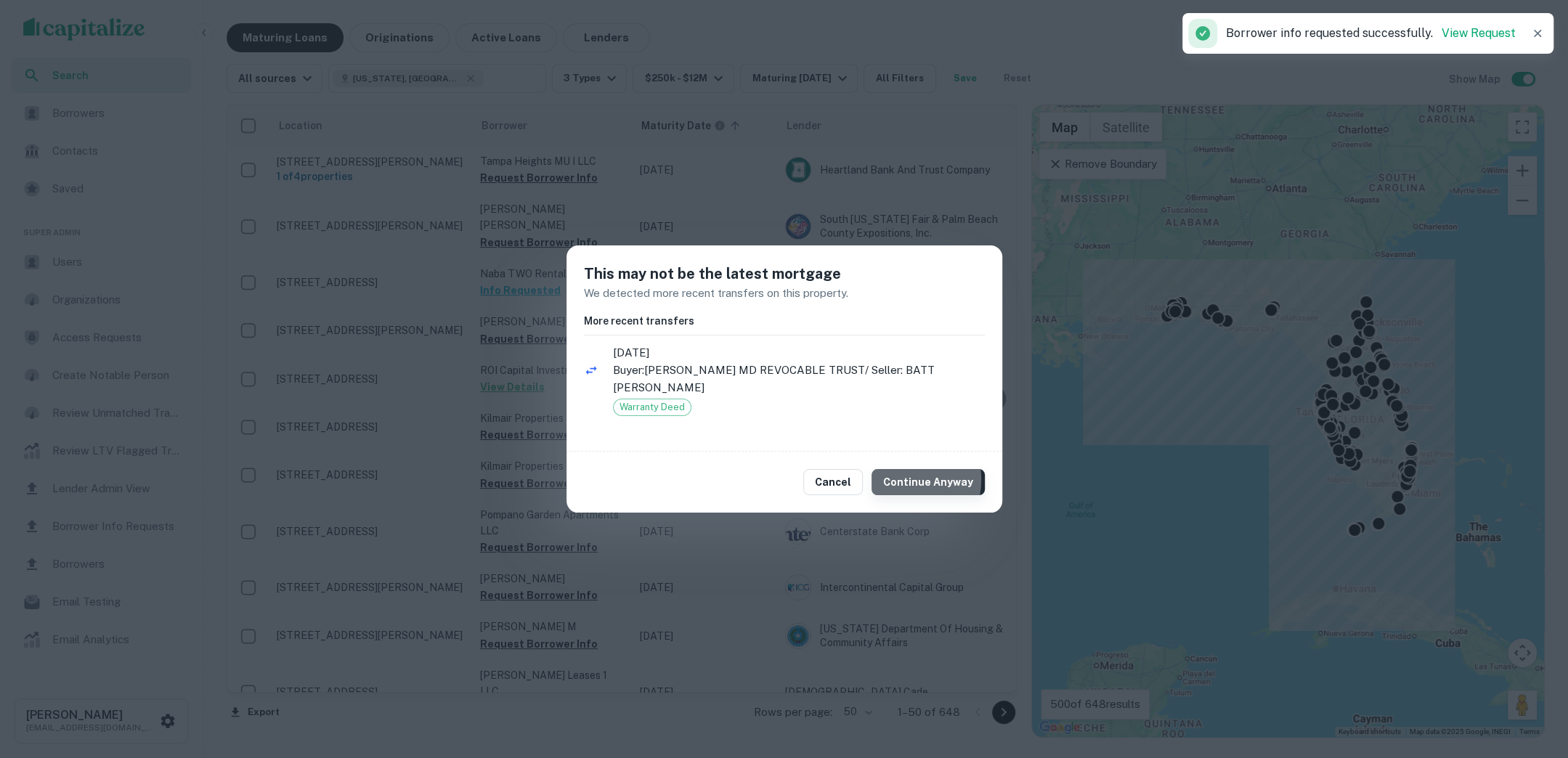
click at [904, 480] on button "Continue Anyway" at bounding box center [928, 482] width 114 height 26
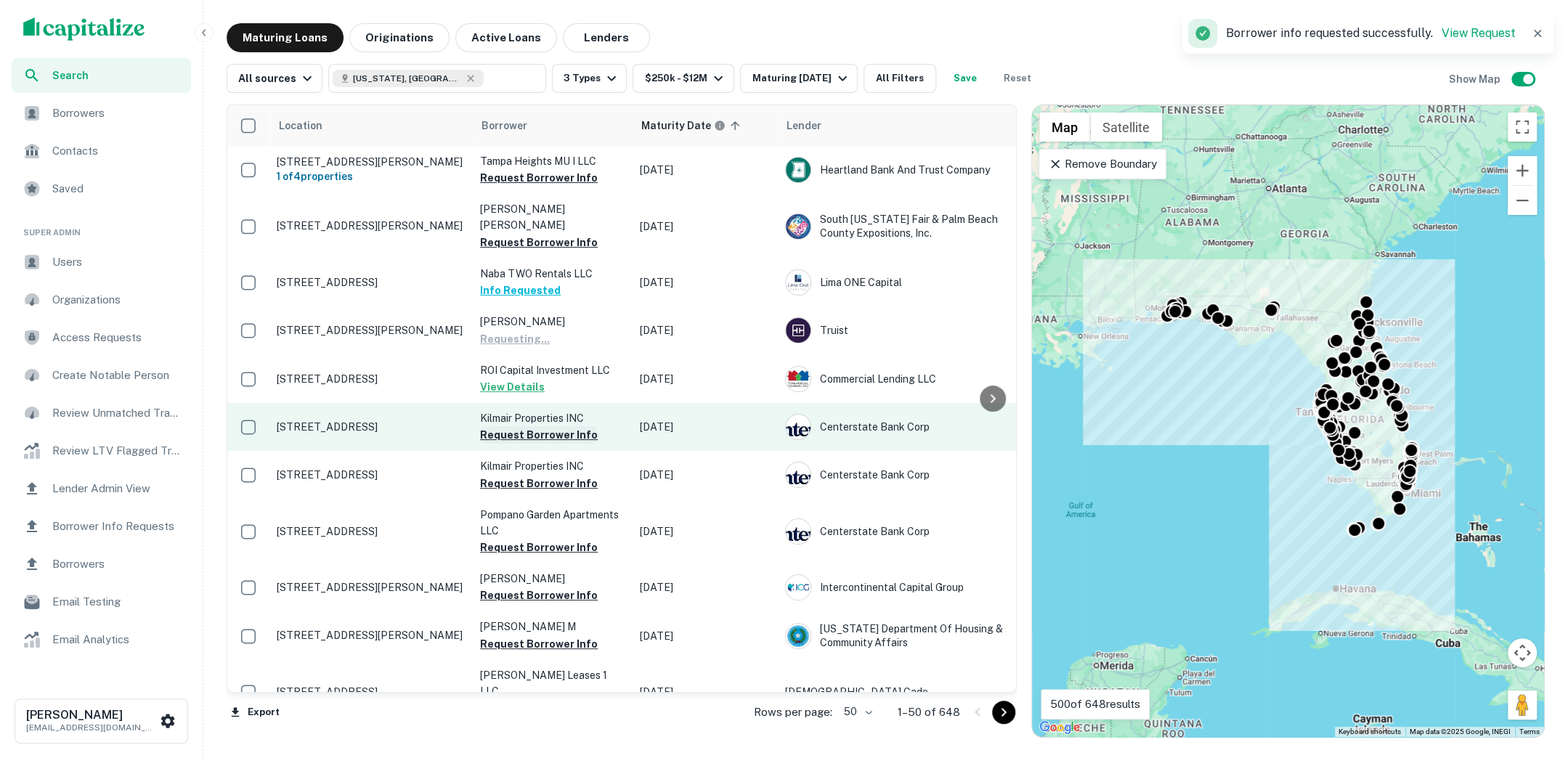
click at [543, 427] on button "Request Borrower Info" at bounding box center [539, 435] width 118 height 18
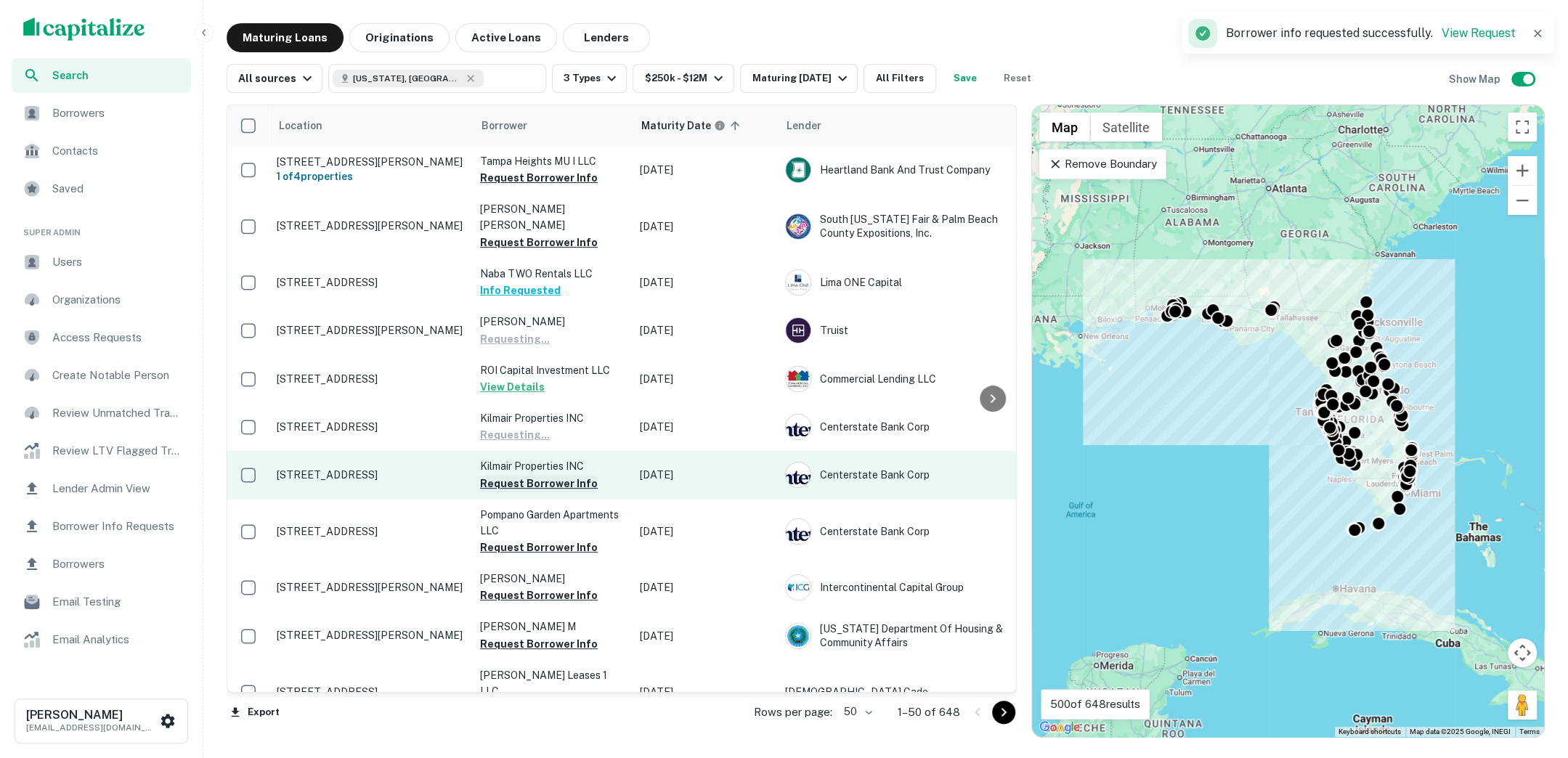
click at [543, 475] on button "Request Borrower Info" at bounding box center [539, 483] width 118 height 18
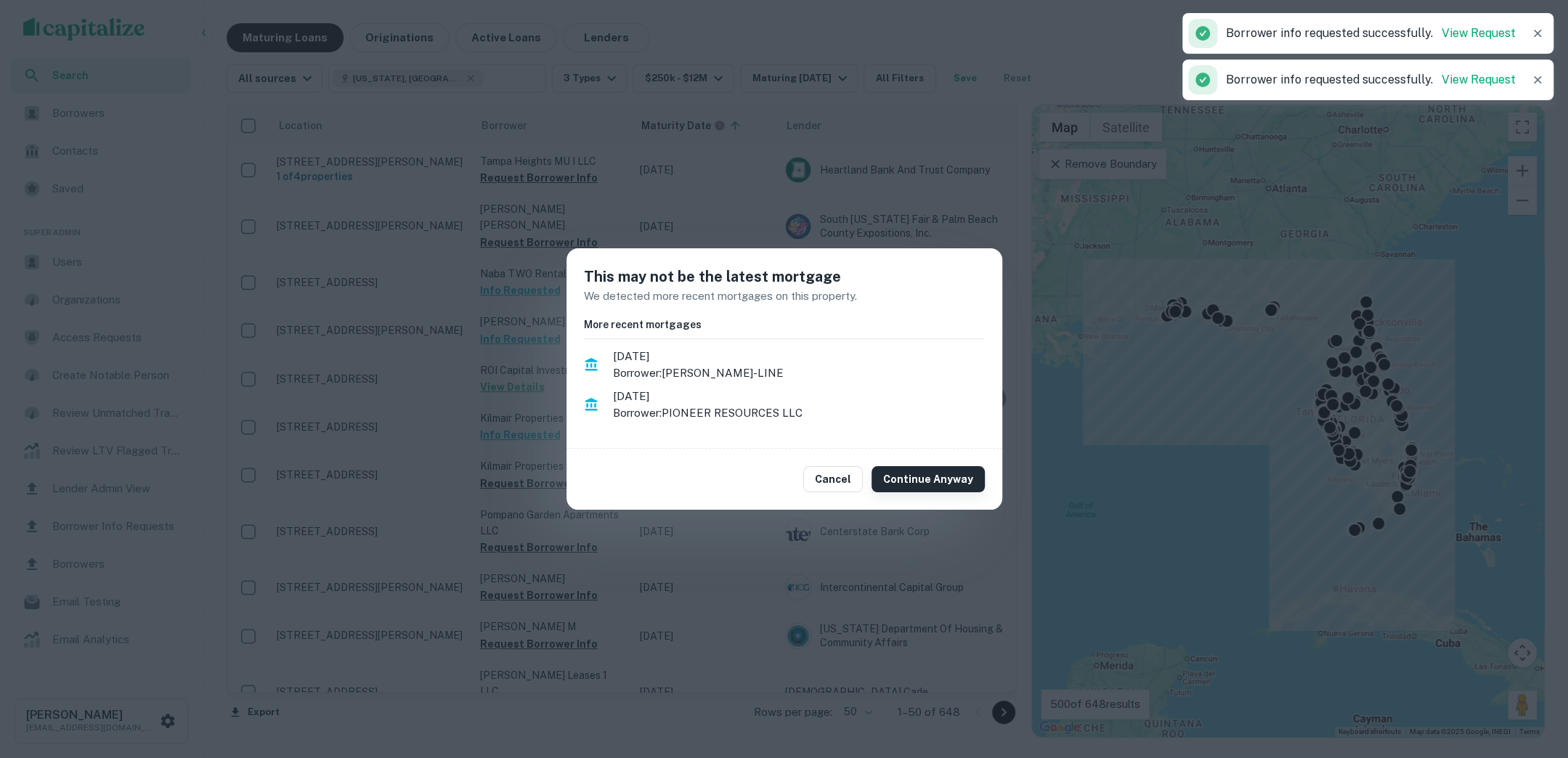
click at [933, 486] on button "Continue Anyway" at bounding box center [928, 478] width 114 height 26
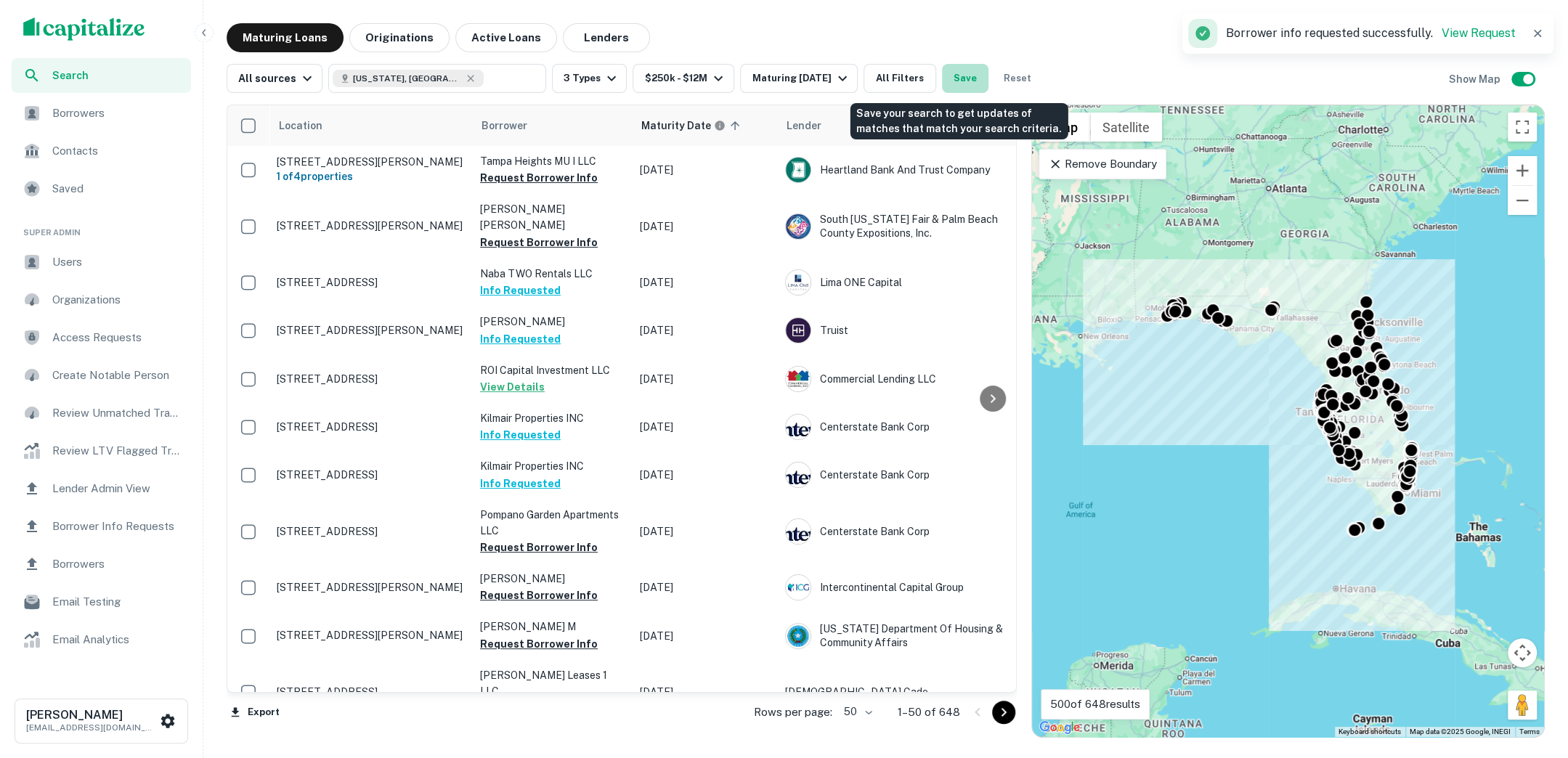
click at [960, 85] on button "Save" at bounding box center [965, 78] width 47 height 29
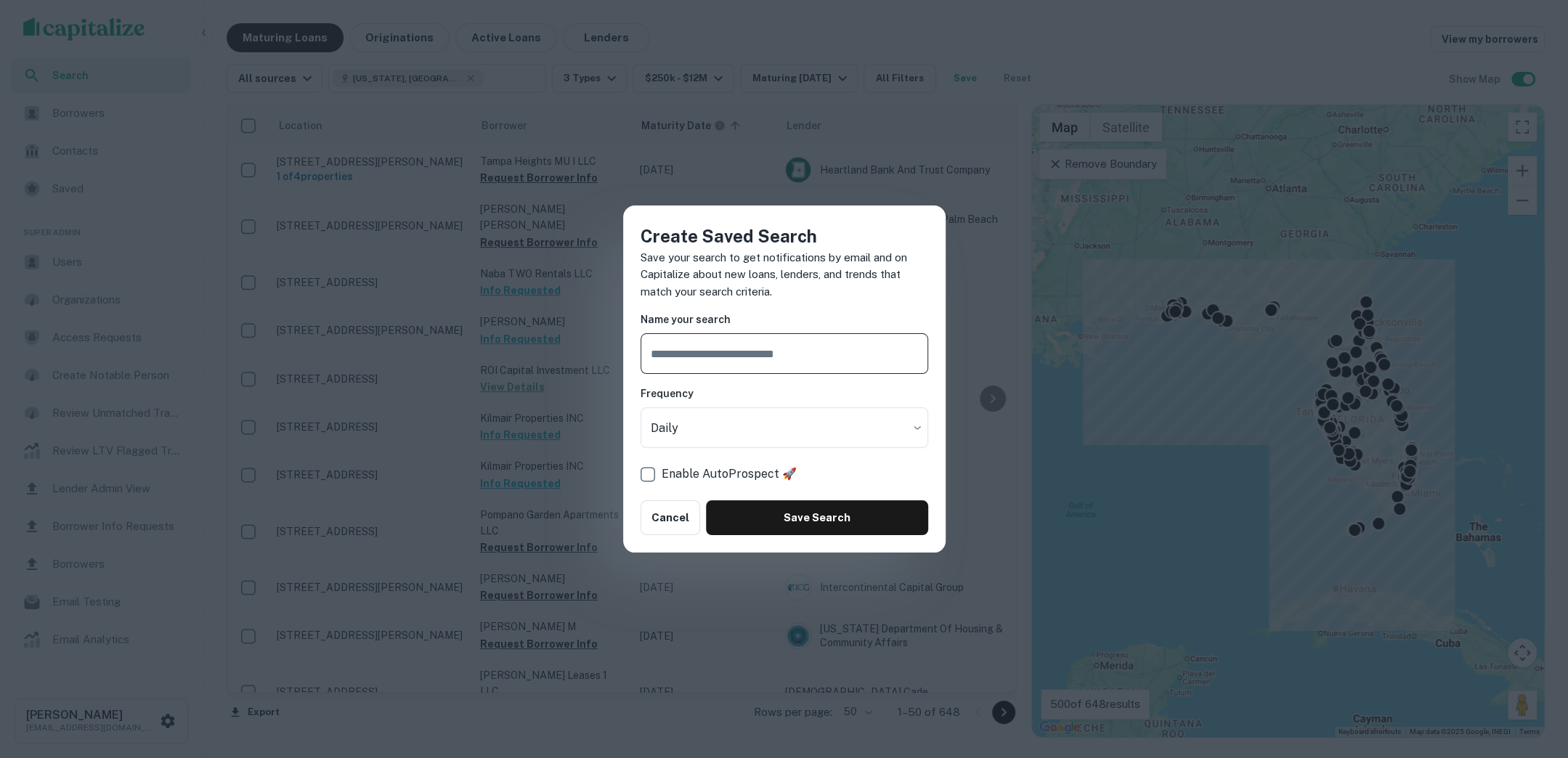
click at [840, 356] on input "text" at bounding box center [784, 353] width 287 height 41
click at [1064, 65] on div "Create Saved Search Save your search to get notifications by email and on Capit…" at bounding box center [784, 379] width 1568 height 758
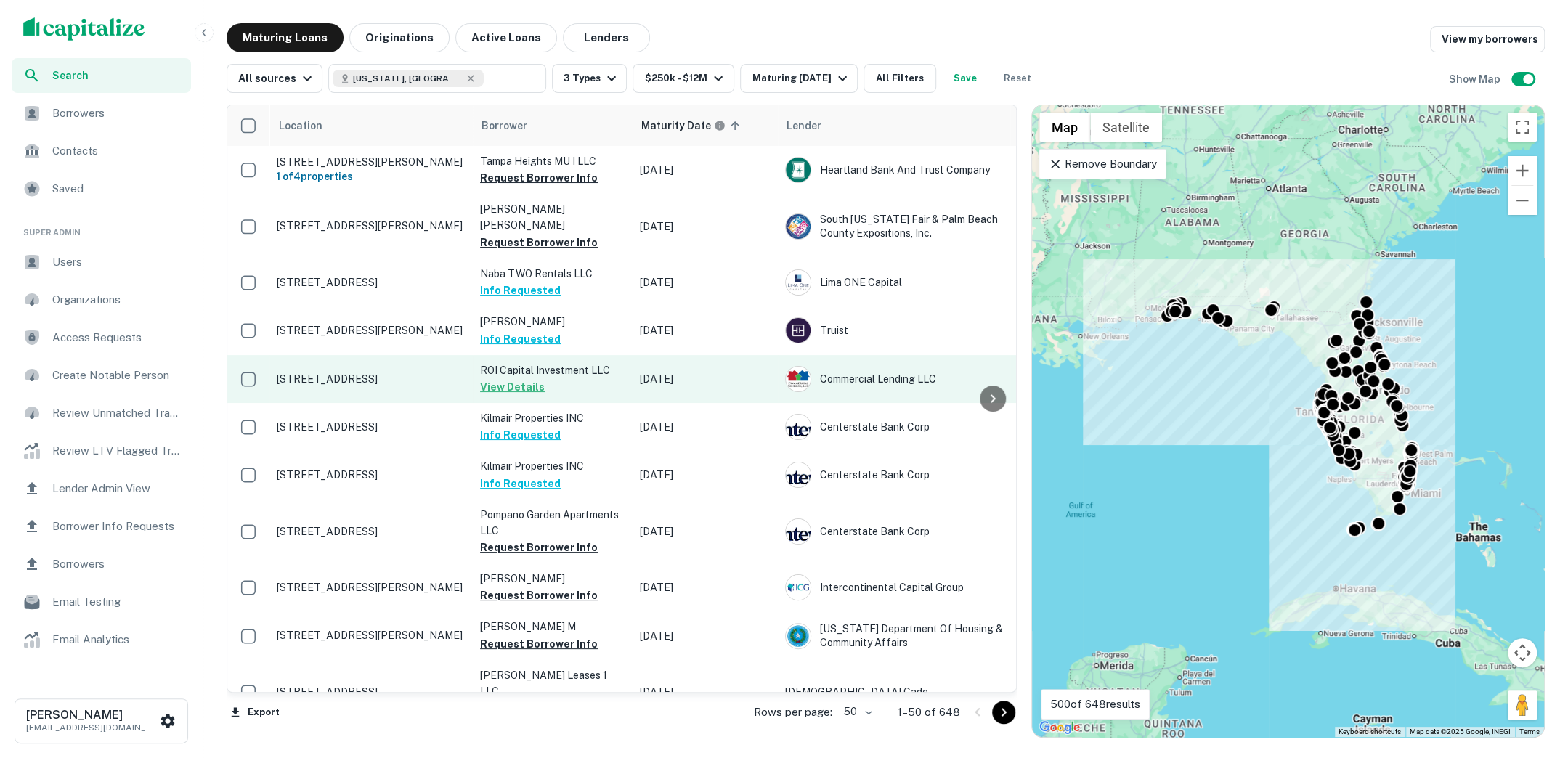
click at [451, 372] on p "7016 Nw 6th Ave Miami, FL33150" at bounding box center [371, 379] width 189 height 13
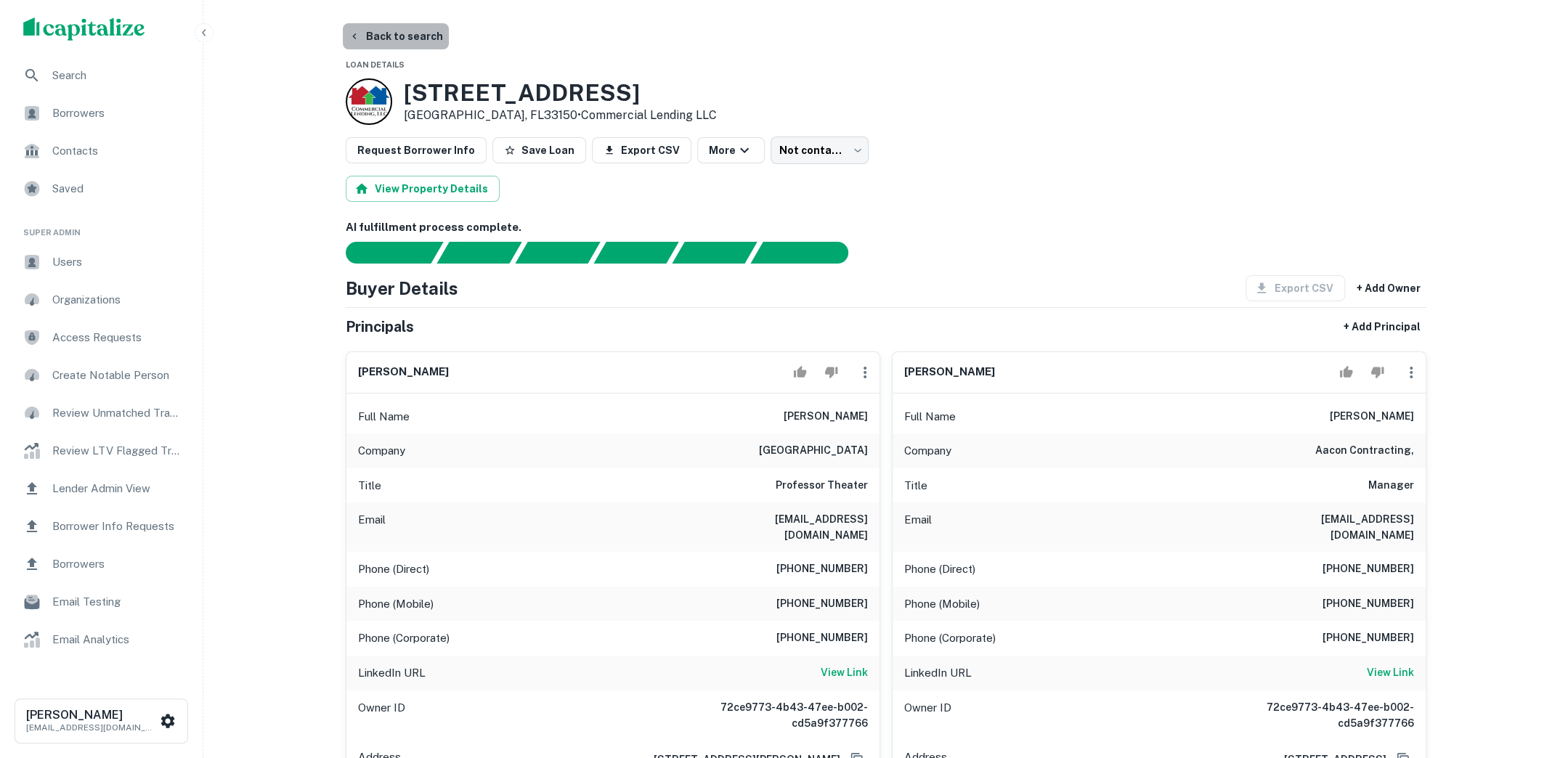
click at [421, 44] on button "Back to search" at bounding box center [396, 36] width 106 height 26
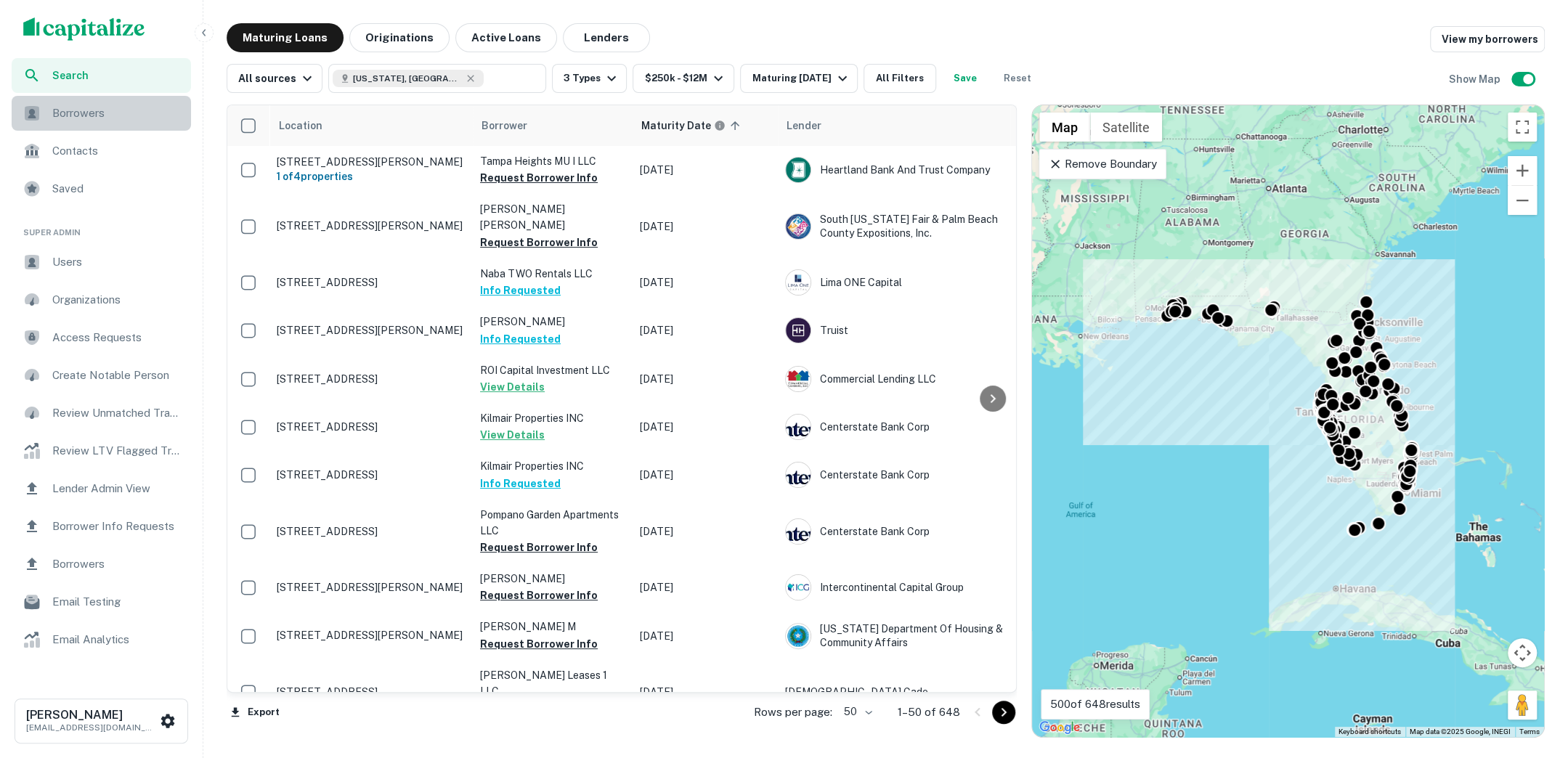
click at [65, 117] on span "Borrowers" at bounding box center [118, 113] width 130 height 18
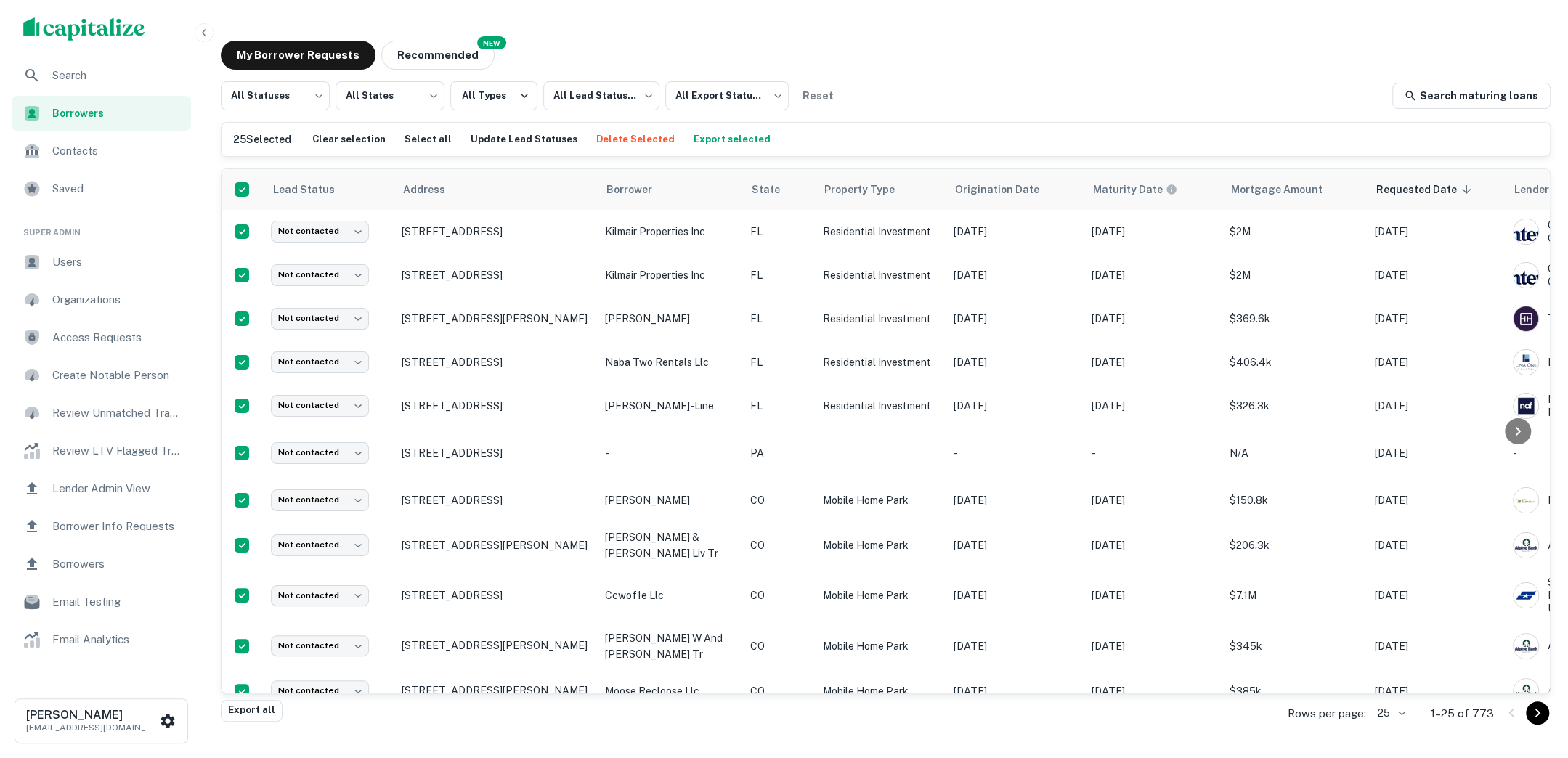
click at [105, 78] on span "Search" at bounding box center [118, 75] width 130 height 18
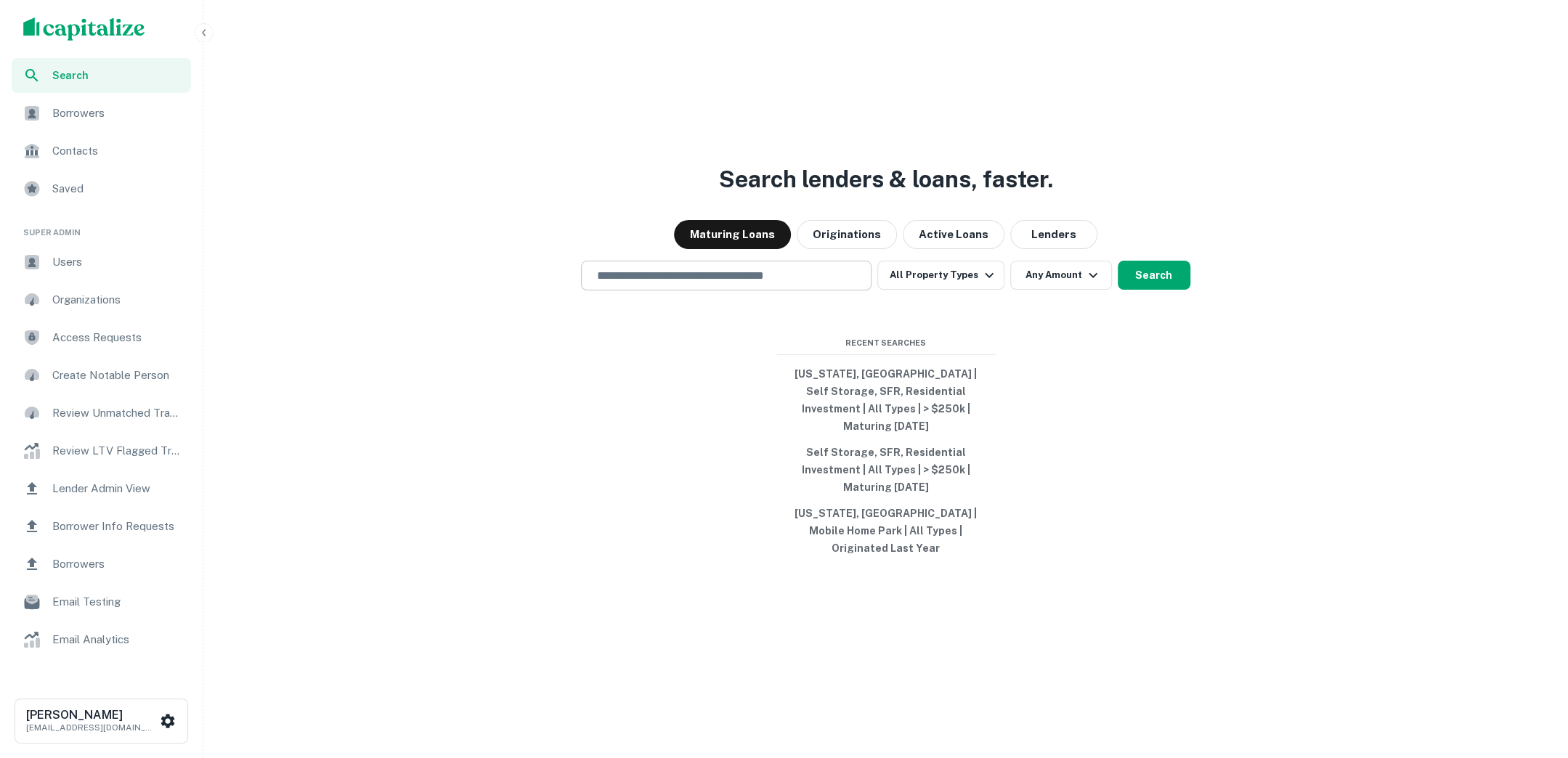
click at [819, 284] on input "text" at bounding box center [726, 275] width 277 height 17
type input "*"
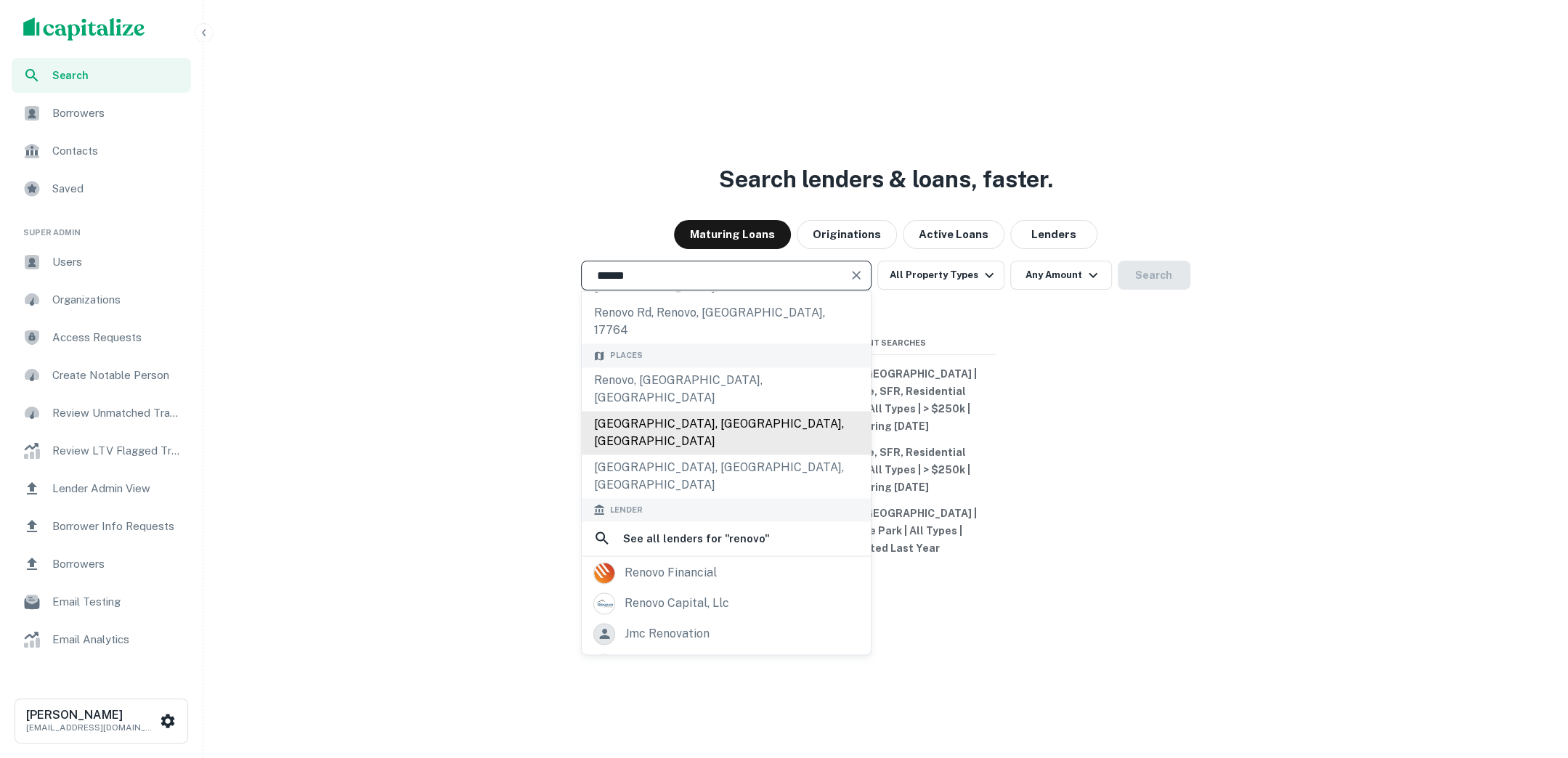
scroll to position [125, 0]
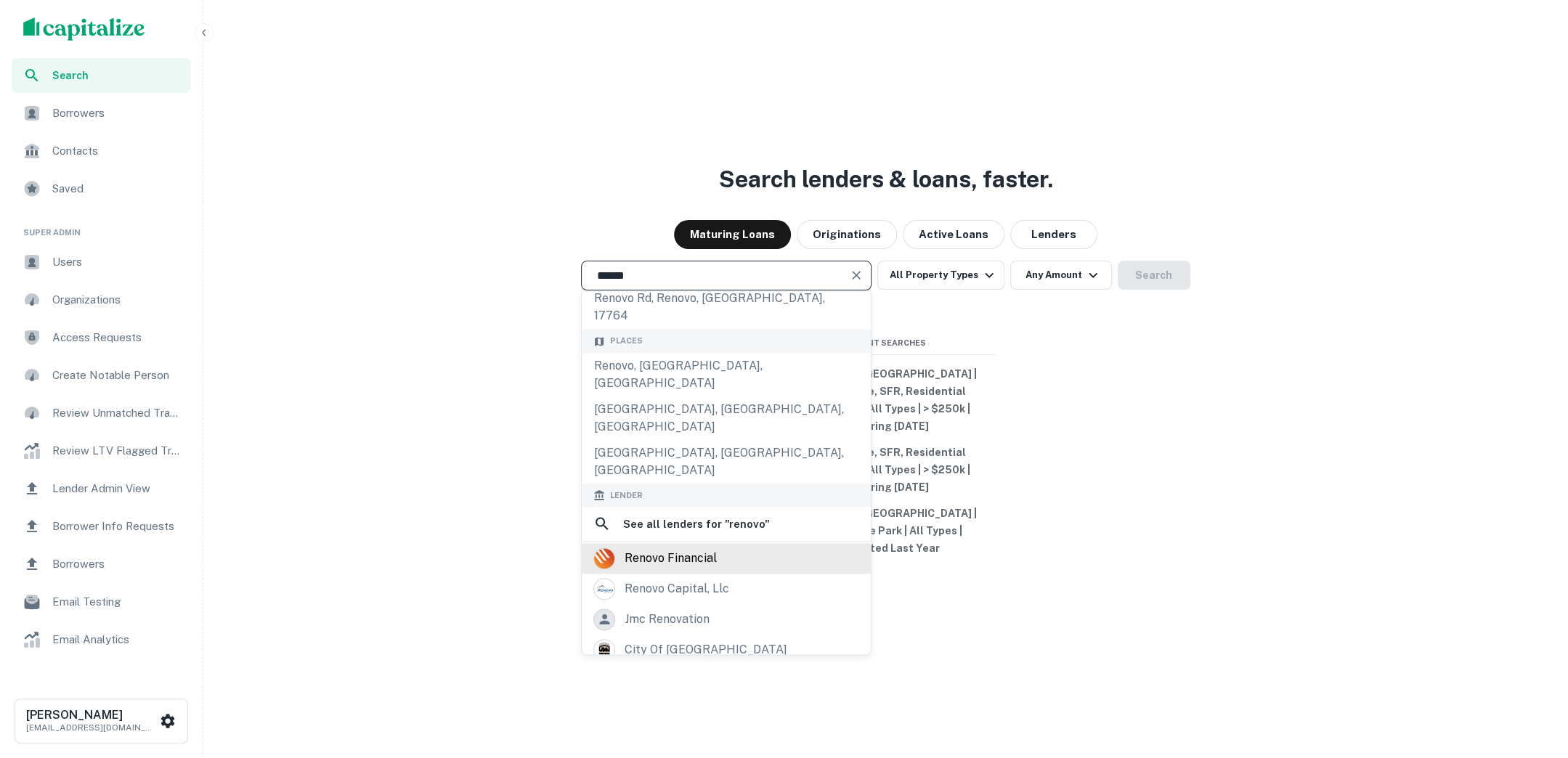
type input "******"
click at [706, 548] on div "renovo financial" at bounding box center [670, 558] width 92 height 22
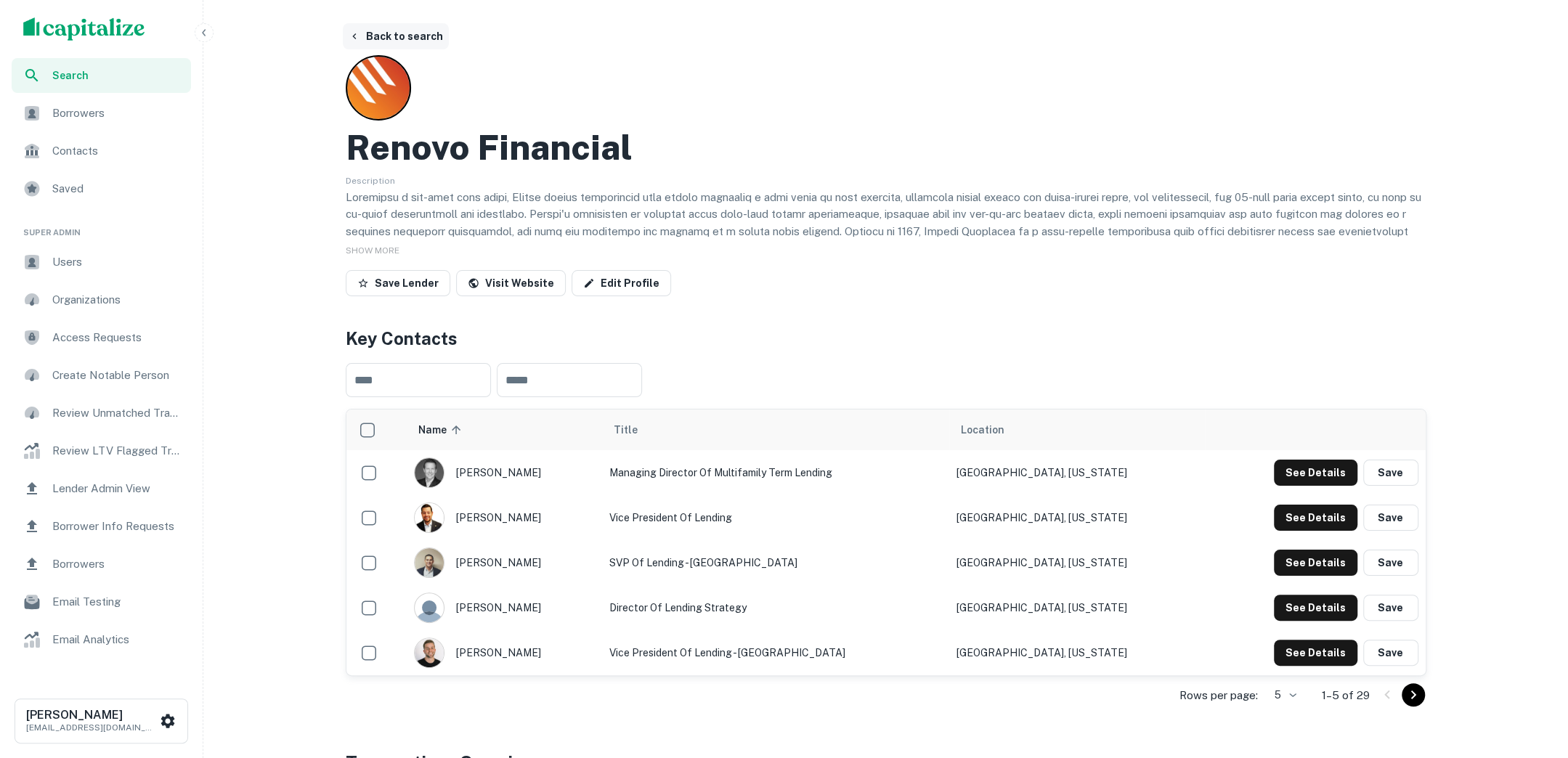
click at [387, 32] on button "Back to search" at bounding box center [396, 36] width 106 height 26
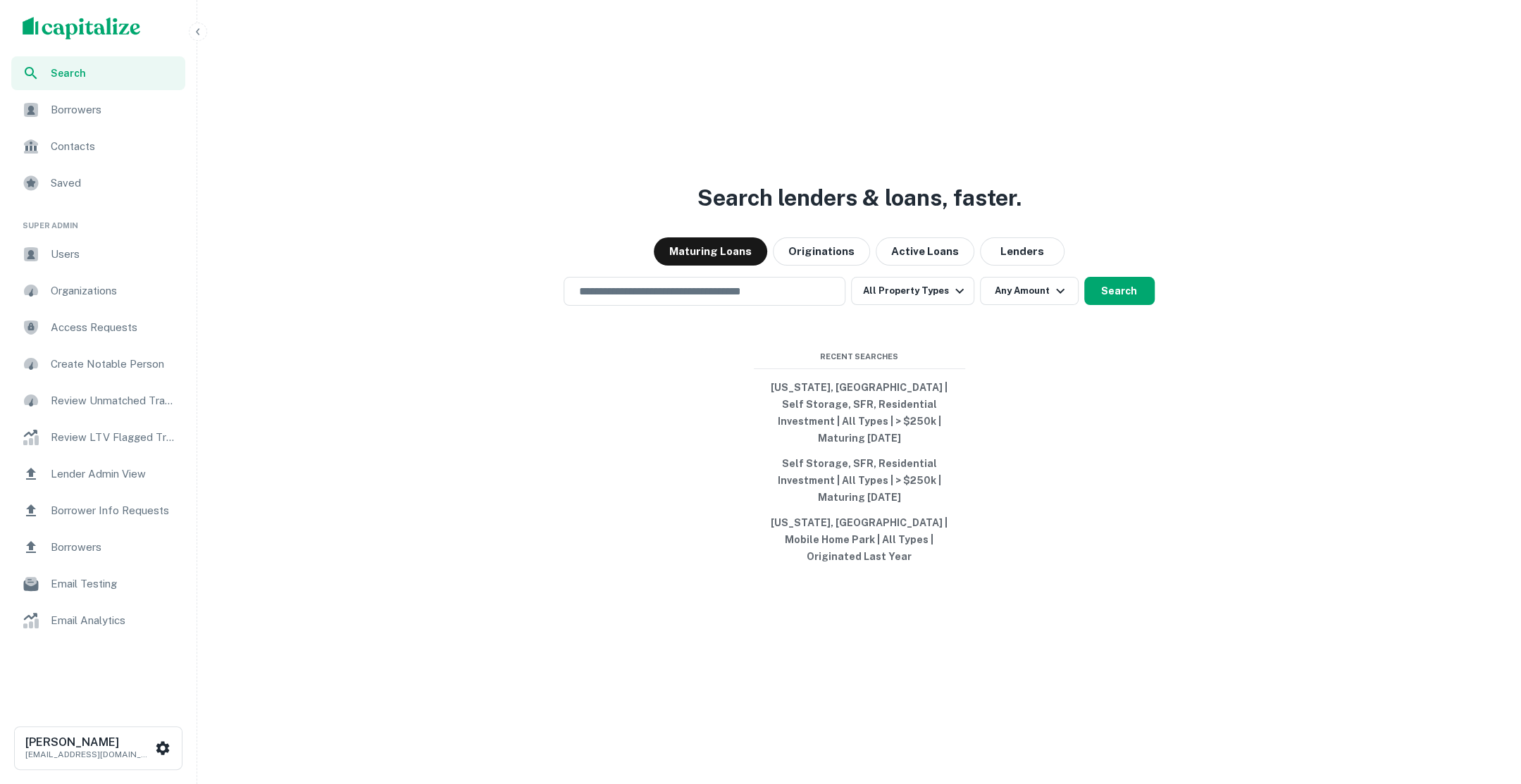
click at [89, 263] on div "Users" at bounding box center [98, 254] width 174 height 34
